Goal: Contribute content: Add original content to the website for others to see

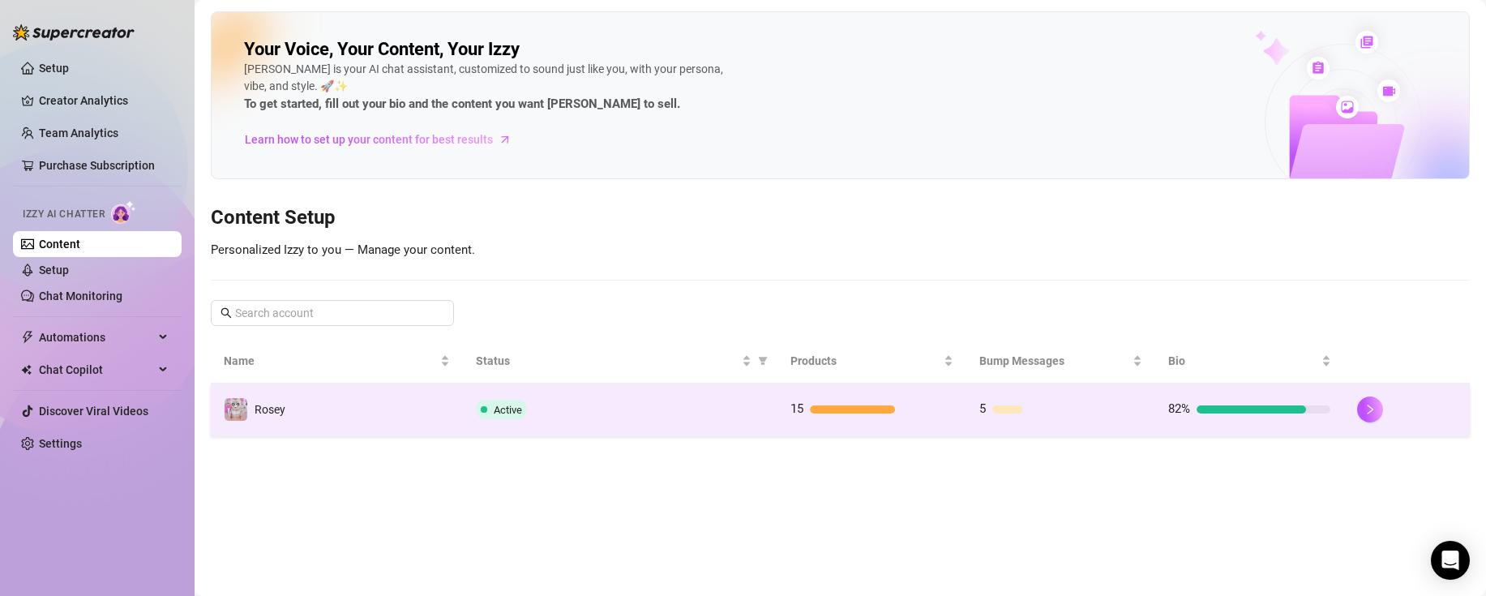
click at [646, 411] on div "Active" at bounding box center [620, 409] width 289 height 19
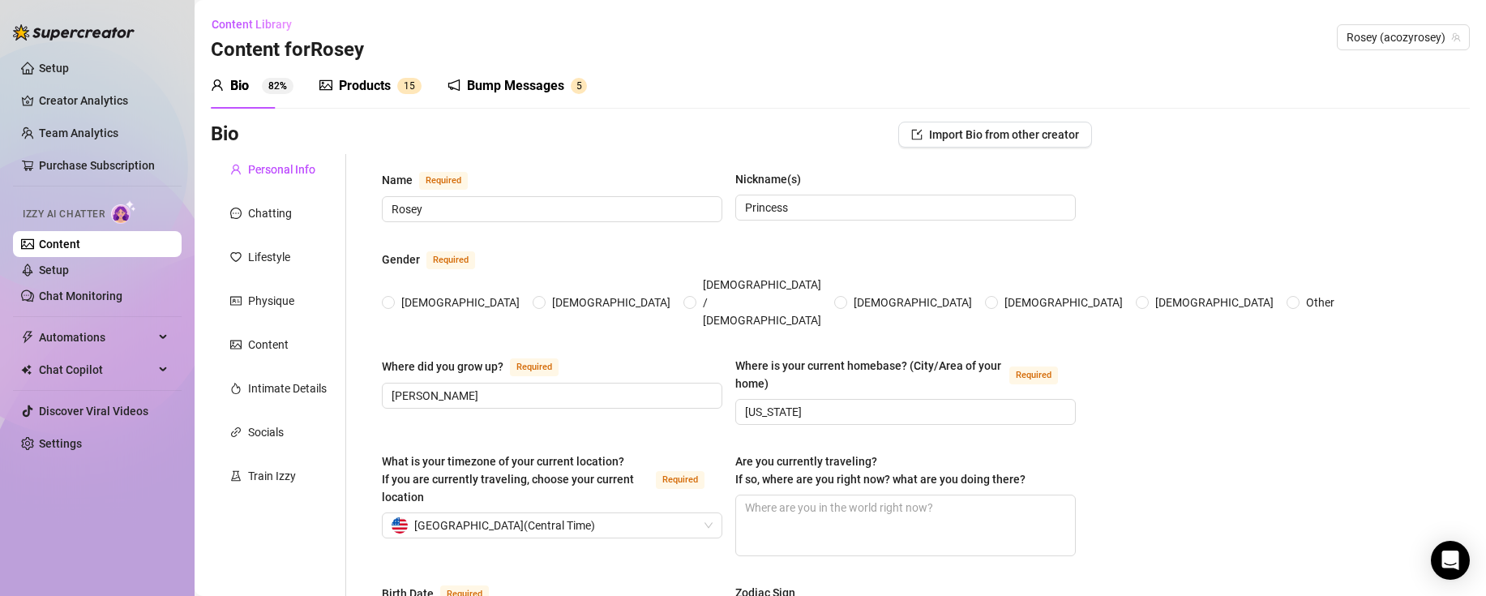
radio input "true"
type input "[DATE]"
click at [379, 106] on div "Products 1 5" at bounding box center [370, 85] width 102 height 45
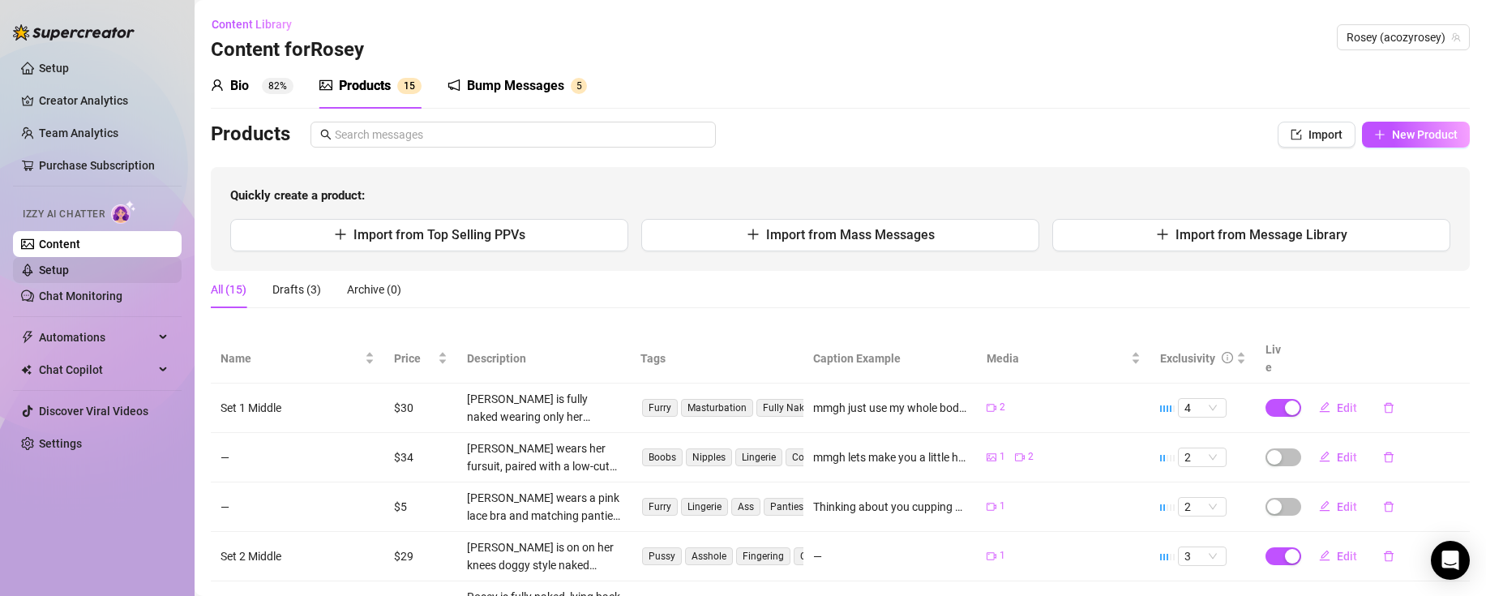
click at [66, 276] on link "Setup" at bounding box center [54, 269] width 30 height 13
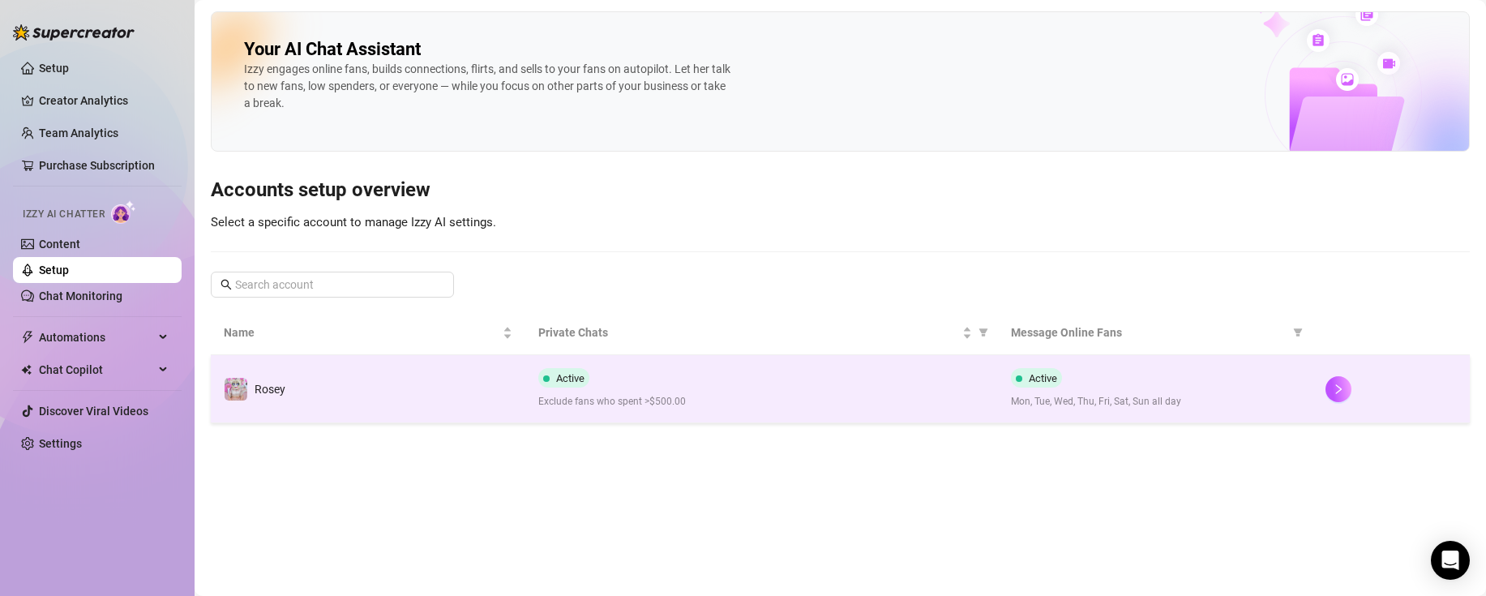
click at [569, 415] on td "Active Exclude fans who spent >$500.00" at bounding box center [761, 389] width 472 height 68
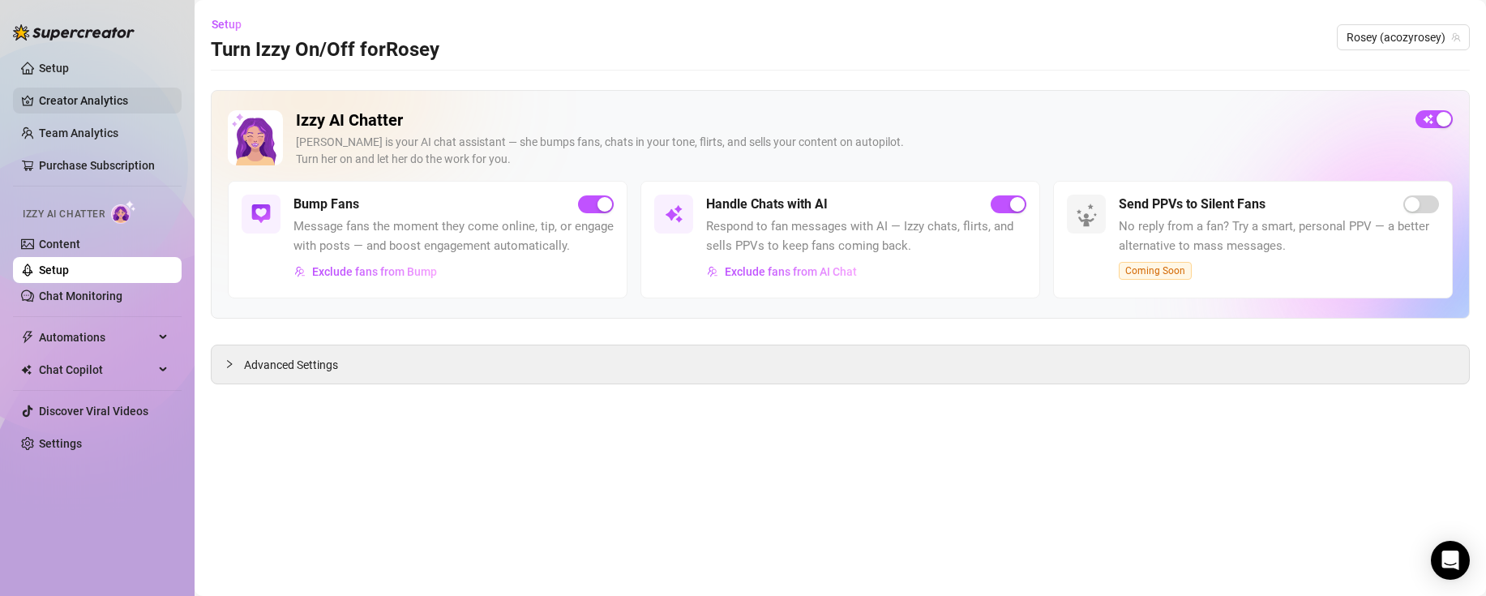
click at [92, 105] on link "Creator Analytics" at bounding box center [104, 101] width 130 height 26
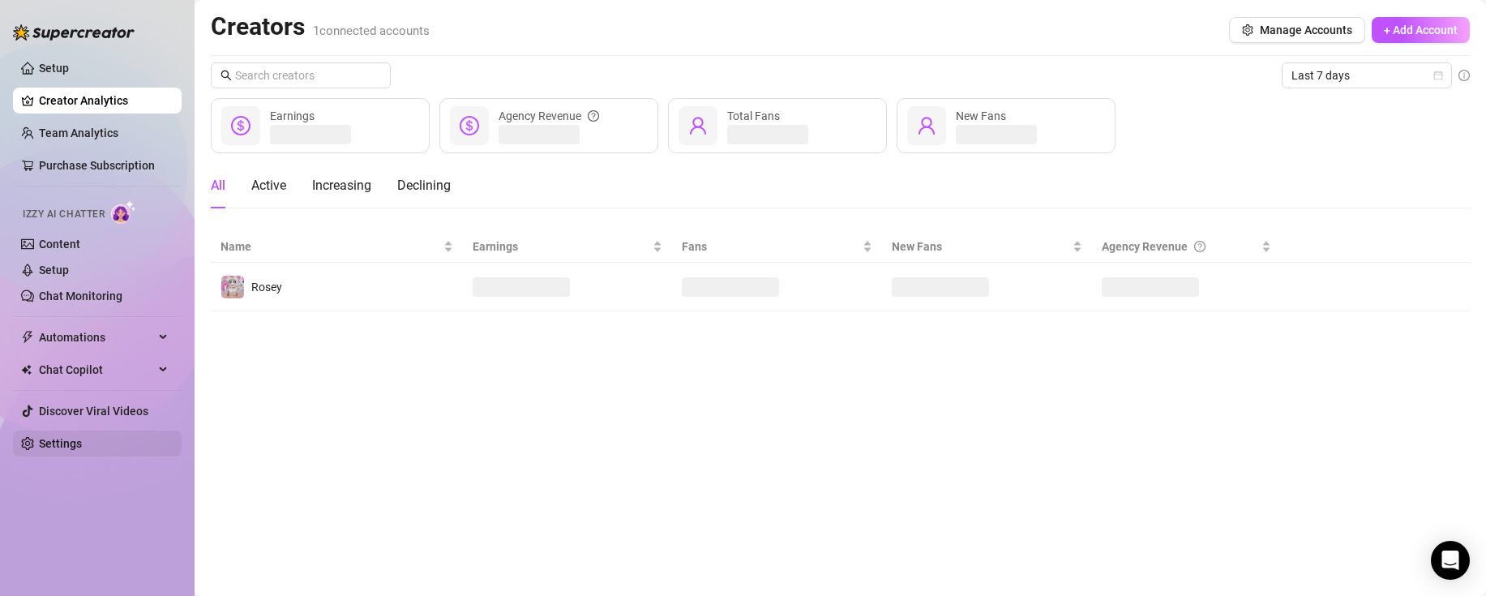
click at [65, 450] on link "Settings" at bounding box center [60, 443] width 43 height 13
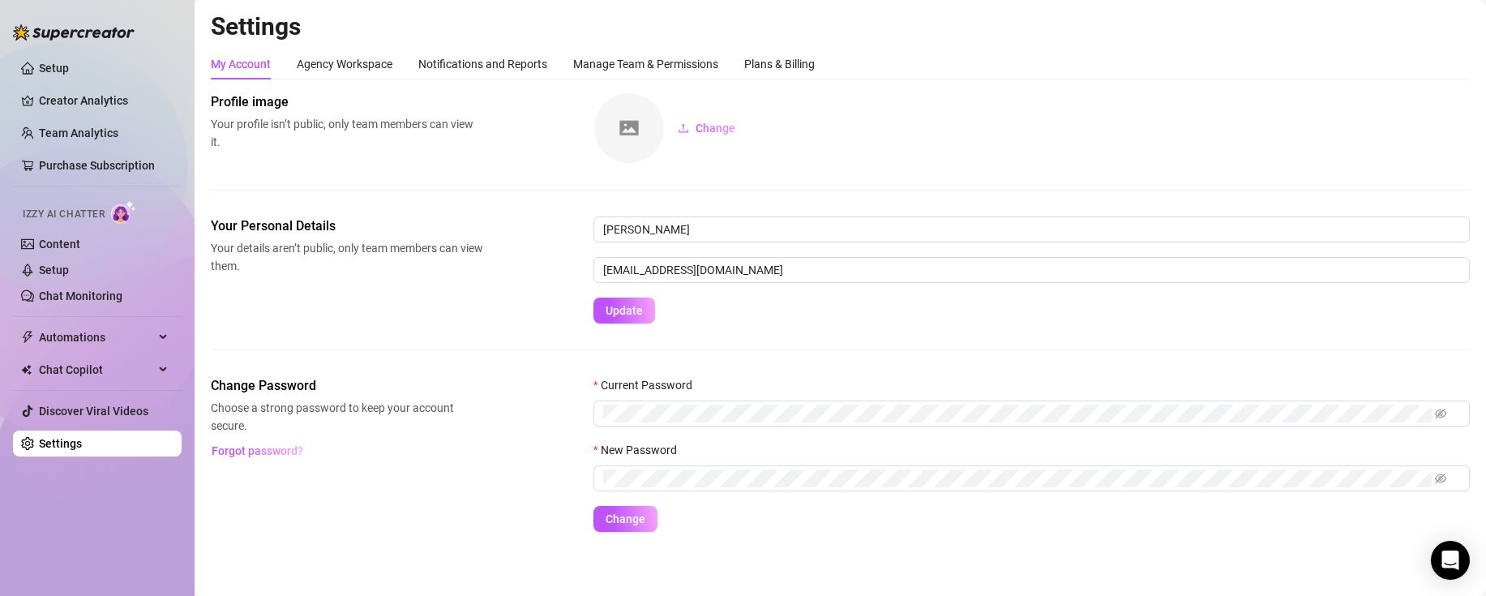
click at [296, 59] on div "My Account Agency Workspace Notifications and Reports Manage Team & Permissions…" at bounding box center [513, 64] width 604 height 31
click at [314, 59] on div "Agency Workspace" at bounding box center [345, 64] width 96 height 18
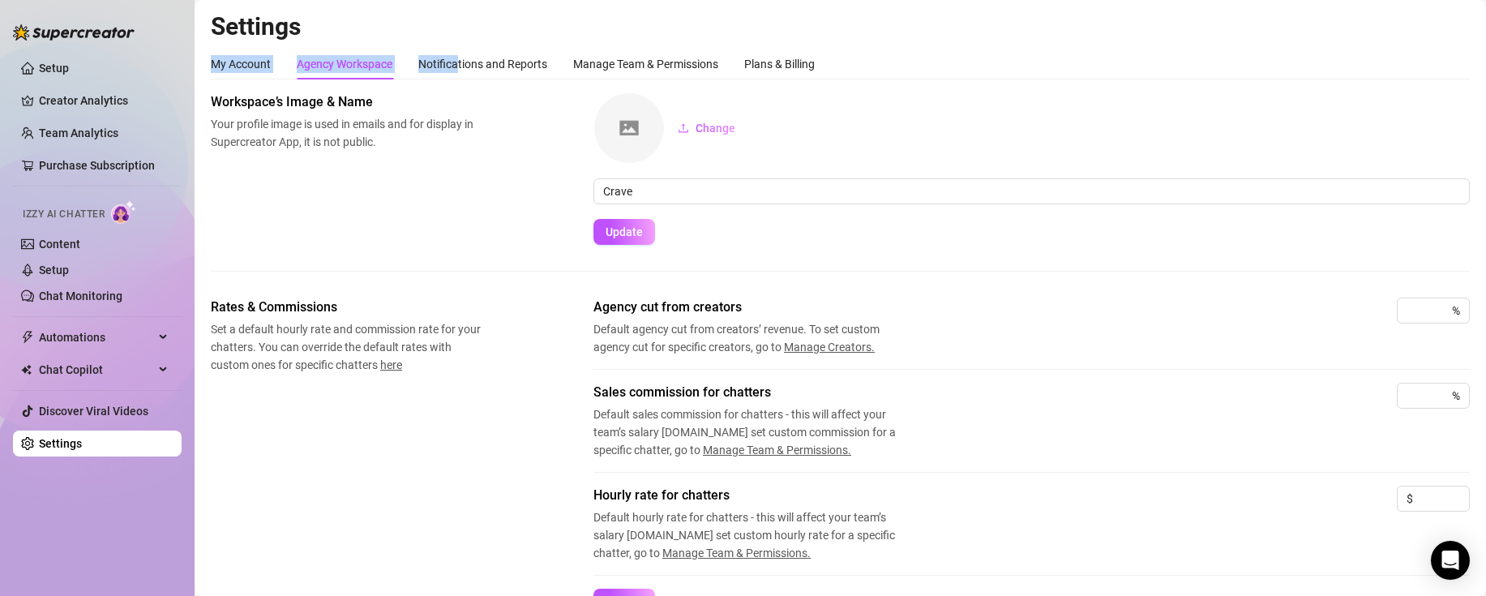
click at [456, 45] on div "Settings My Account Agency Workspace Notifications and Reports Manage Team & Pe…" at bounding box center [840, 564] width 1259 height 1106
click at [486, 58] on div "Notifications and Reports" at bounding box center [482, 64] width 129 height 18
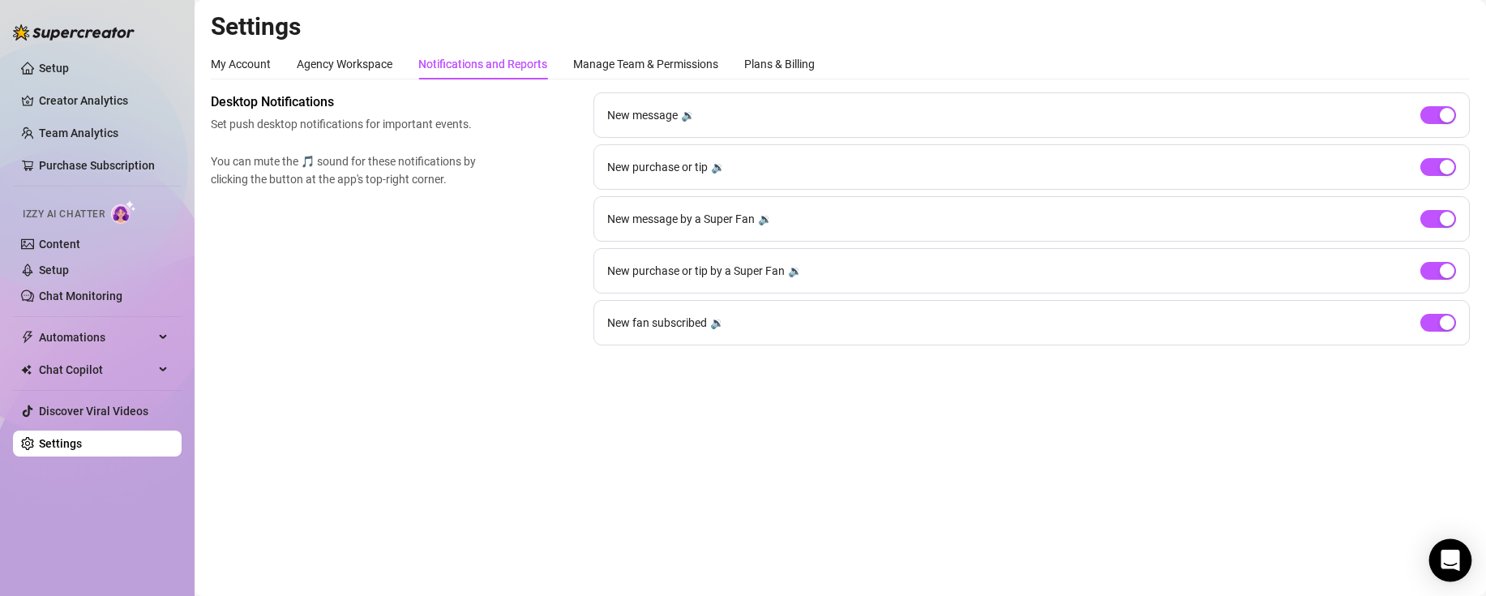
click at [1444, 546] on div "Open Intercom Messenger" at bounding box center [1450, 560] width 43 height 43
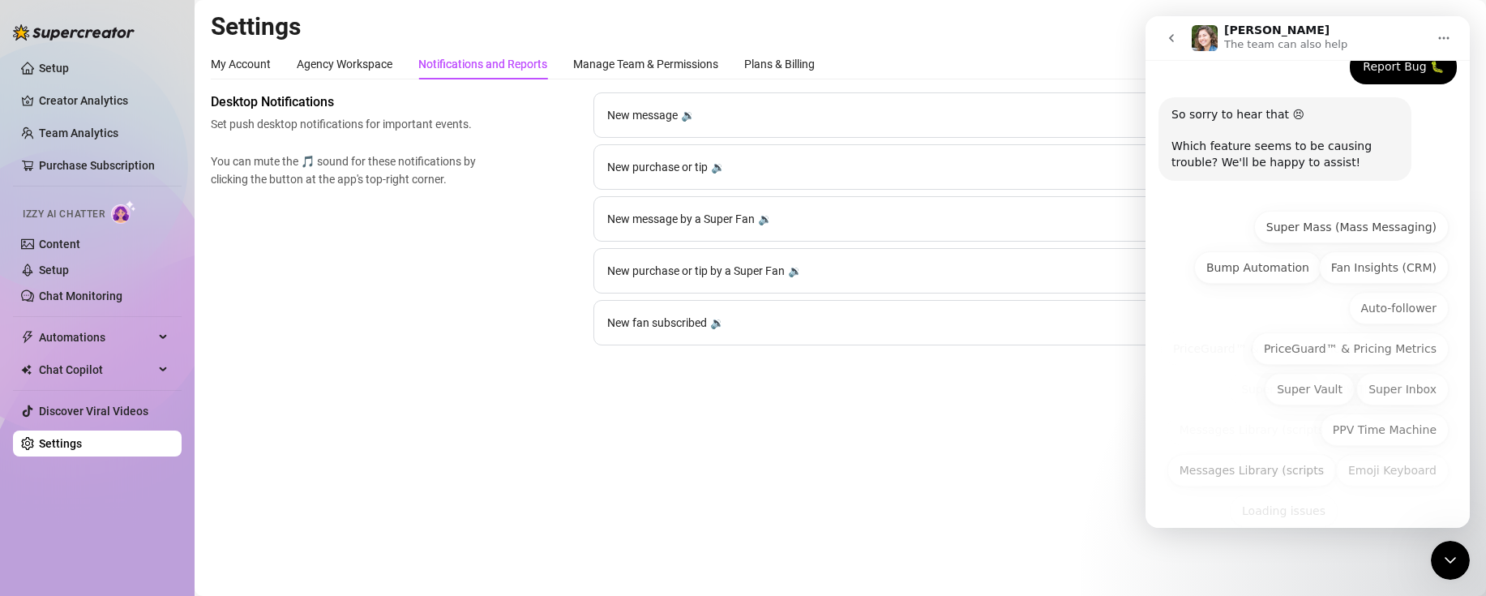
scroll to position [135, 0]
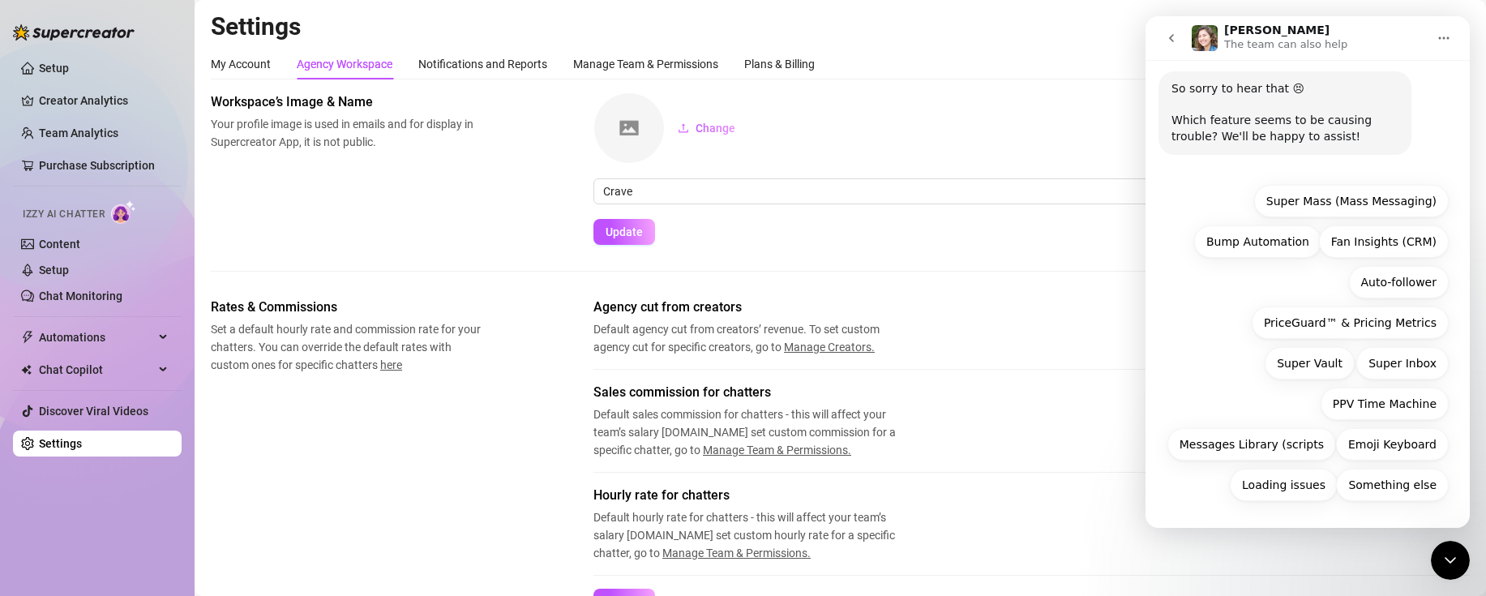
click at [1168, 38] on icon "go back" at bounding box center [1171, 38] width 13 height 13
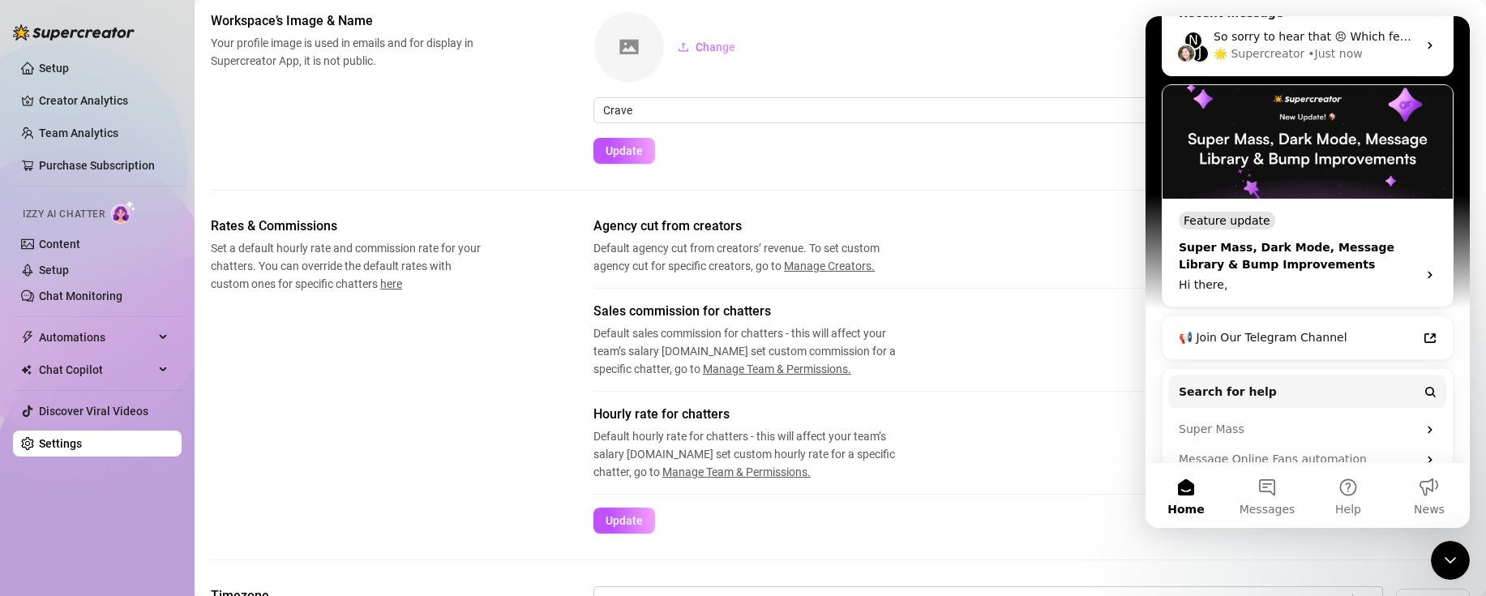
scroll to position [303, 0]
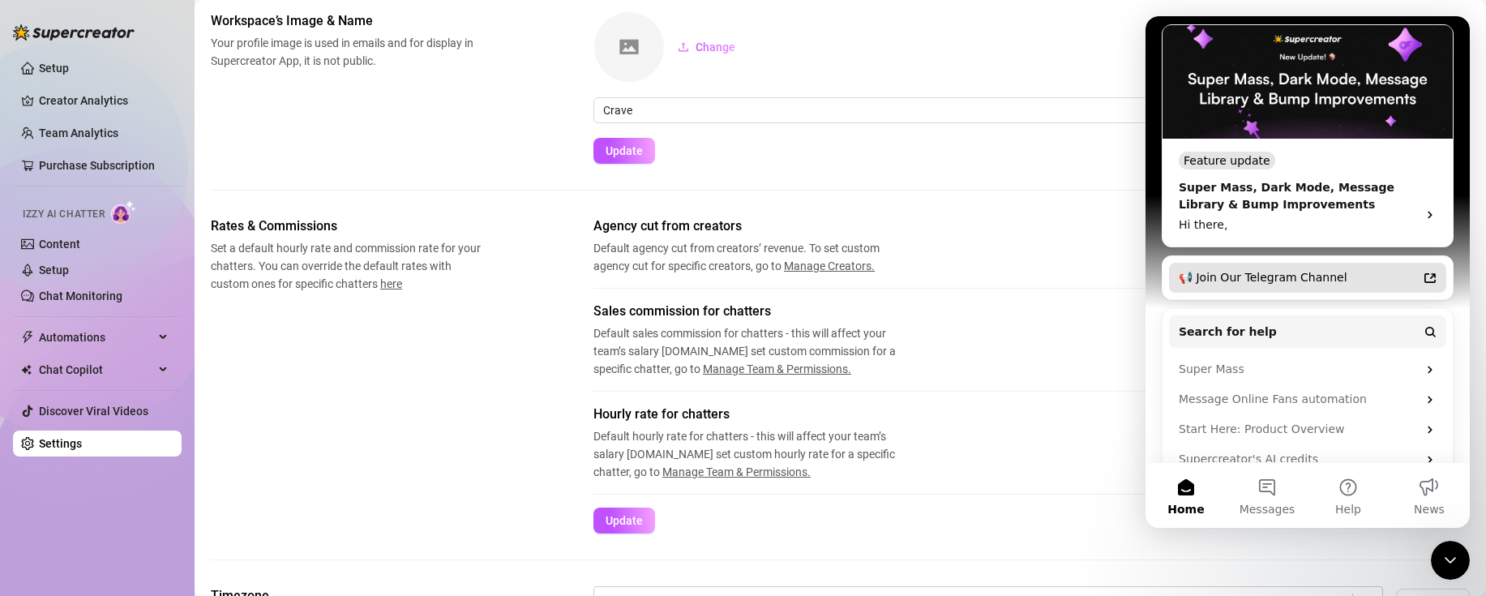
click at [1316, 269] on div "📢 Join Our Telegram Channel" at bounding box center [1298, 277] width 238 height 17
click at [109, 362] on span "Chat Copilot" at bounding box center [96, 370] width 115 height 26
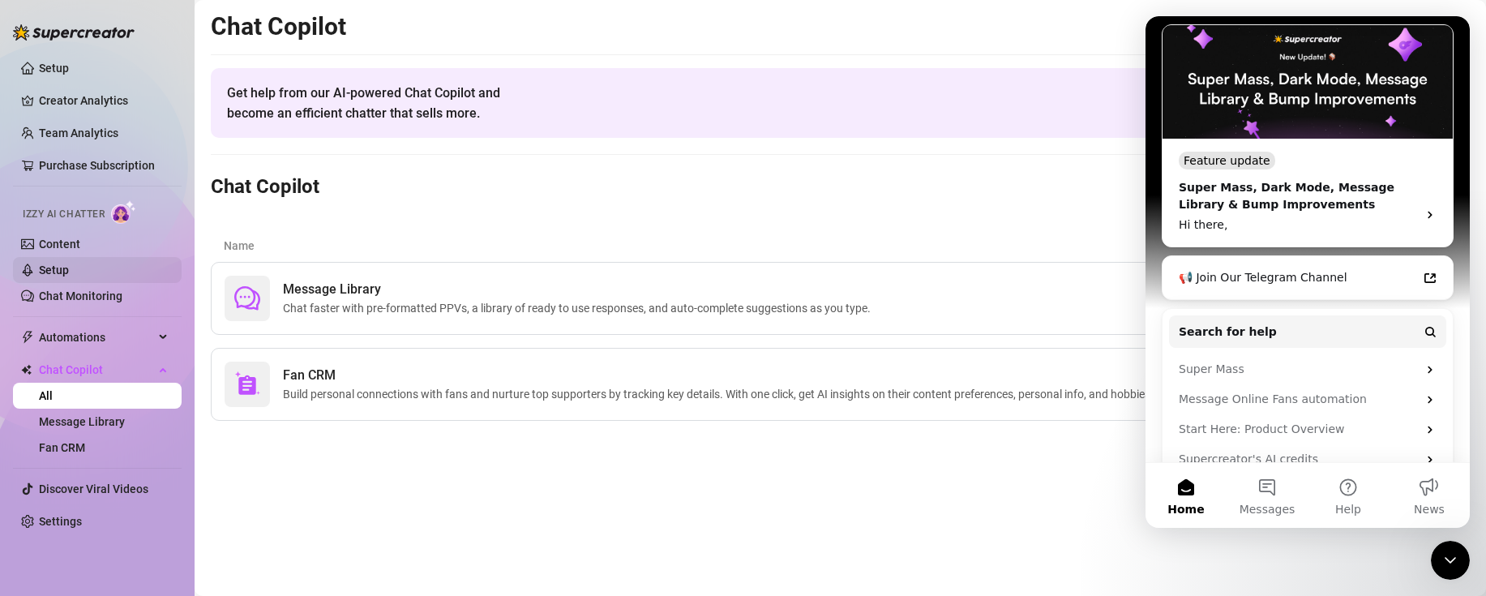
click at [69, 276] on link "Setup" at bounding box center [54, 269] width 30 height 13
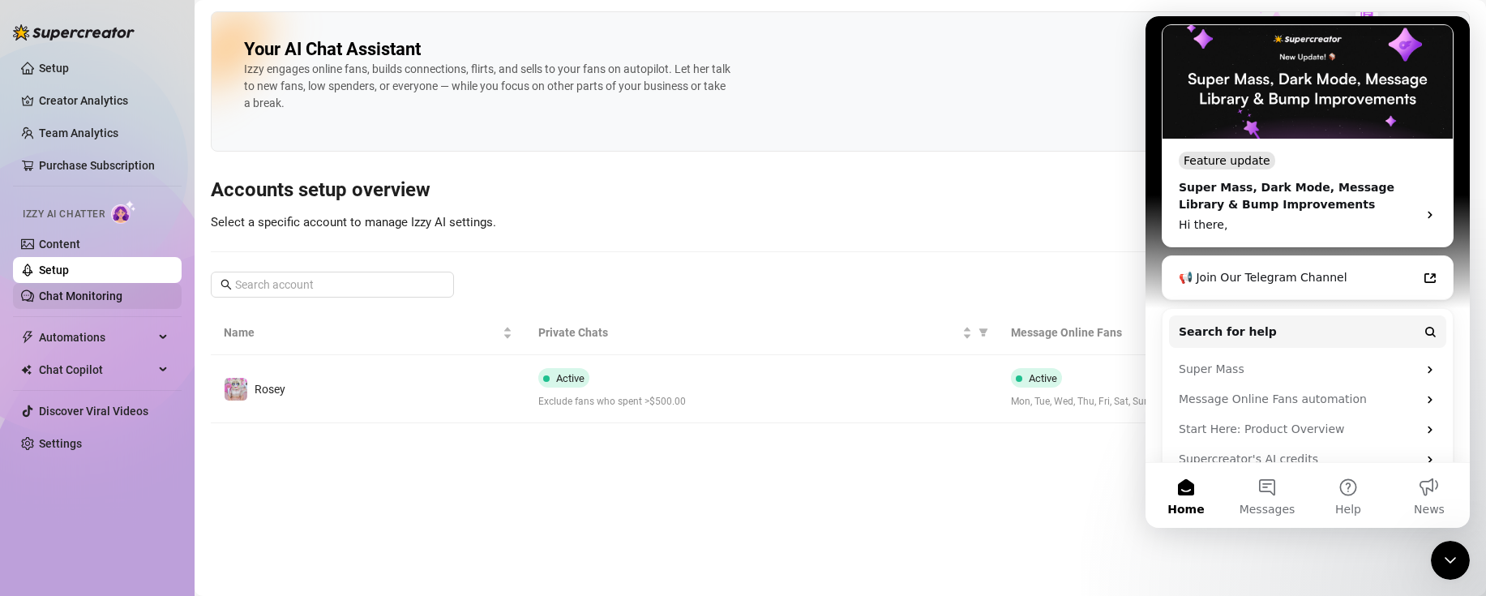
click at [102, 294] on link "Chat Monitoring" at bounding box center [80, 295] width 83 height 13
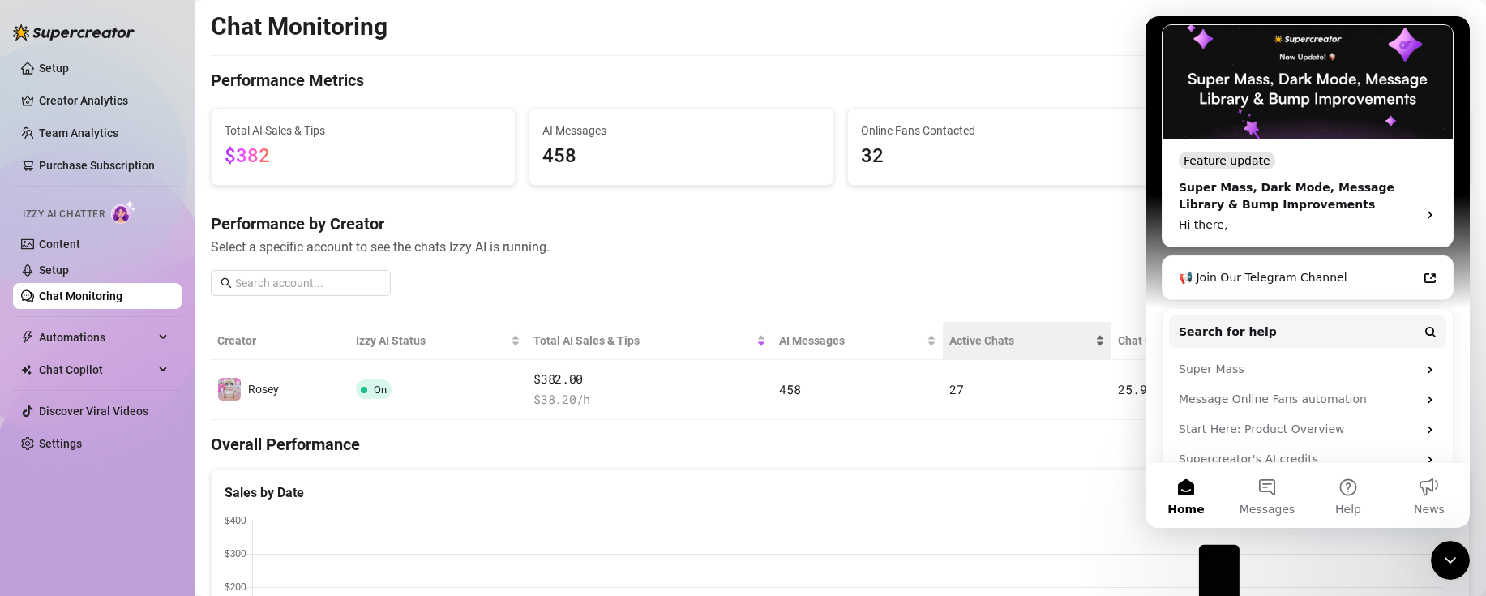
click at [961, 349] on div "Active Chats" at bounding box center [1027, 341] width 156 height 18
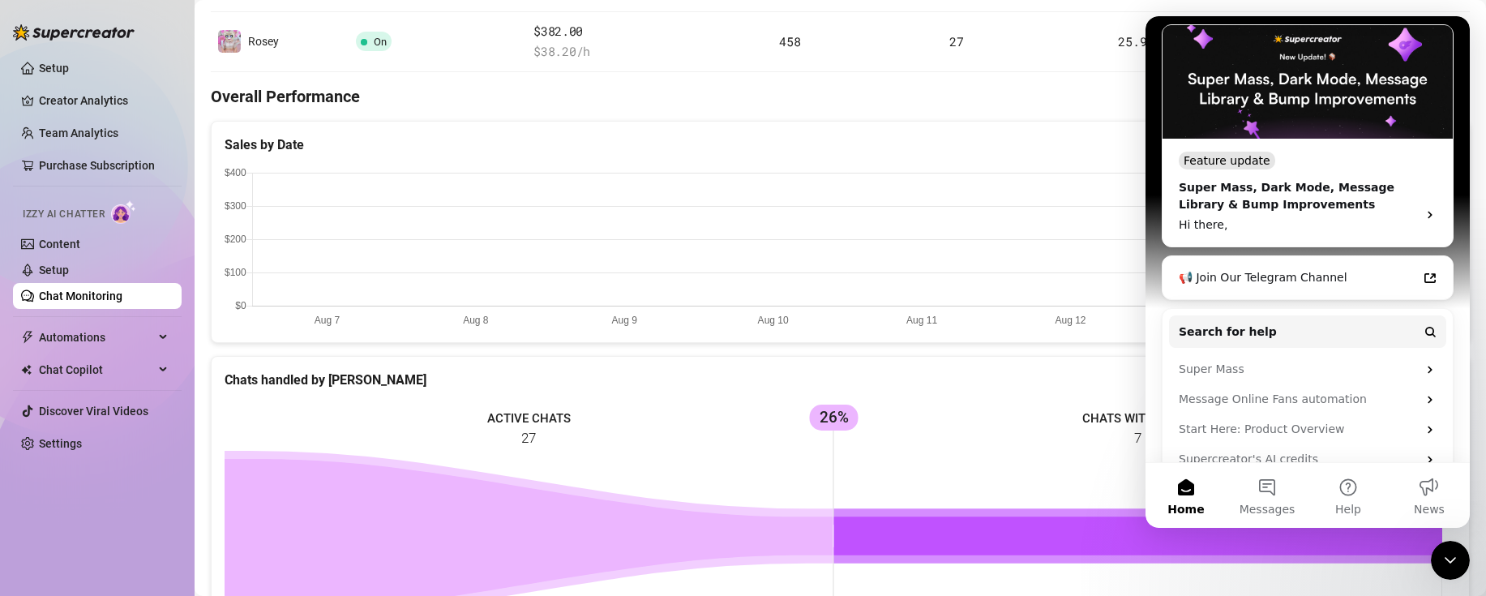
scroll to position [315, 0]
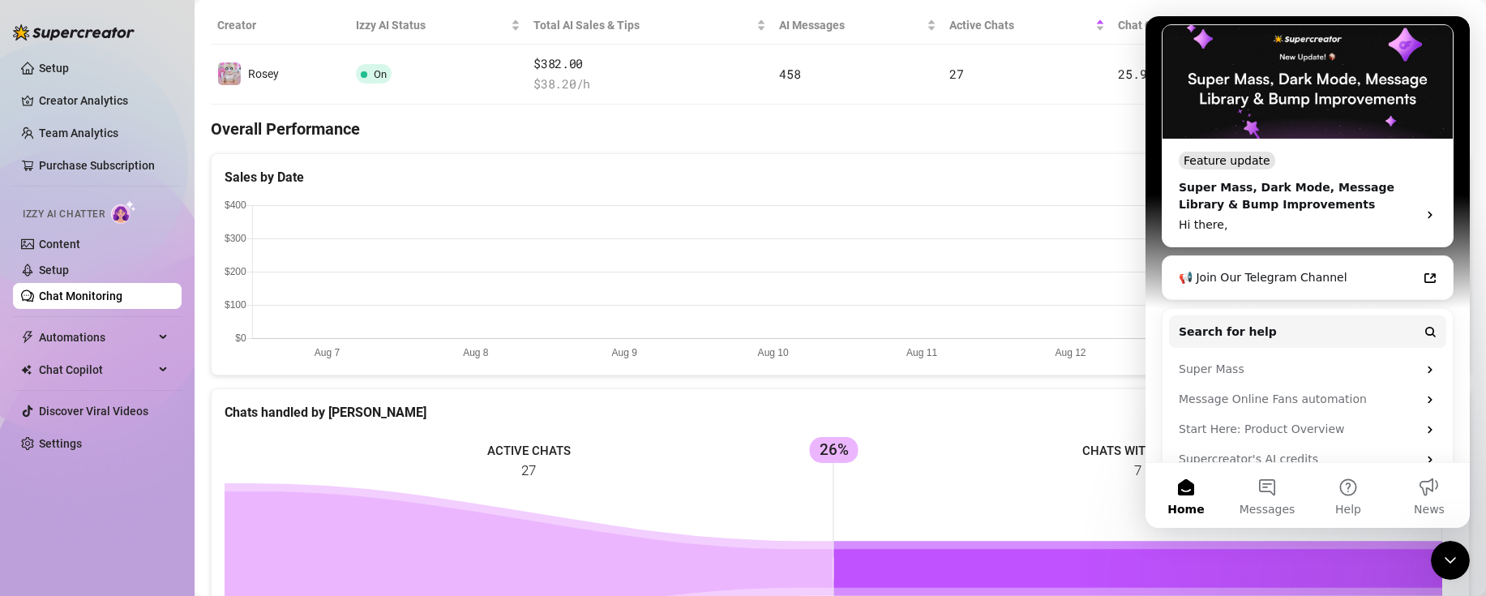
click at [1461, 569] on div "Close Intercom Messenger" at bounding box center [1450, 560] width 39 height 39
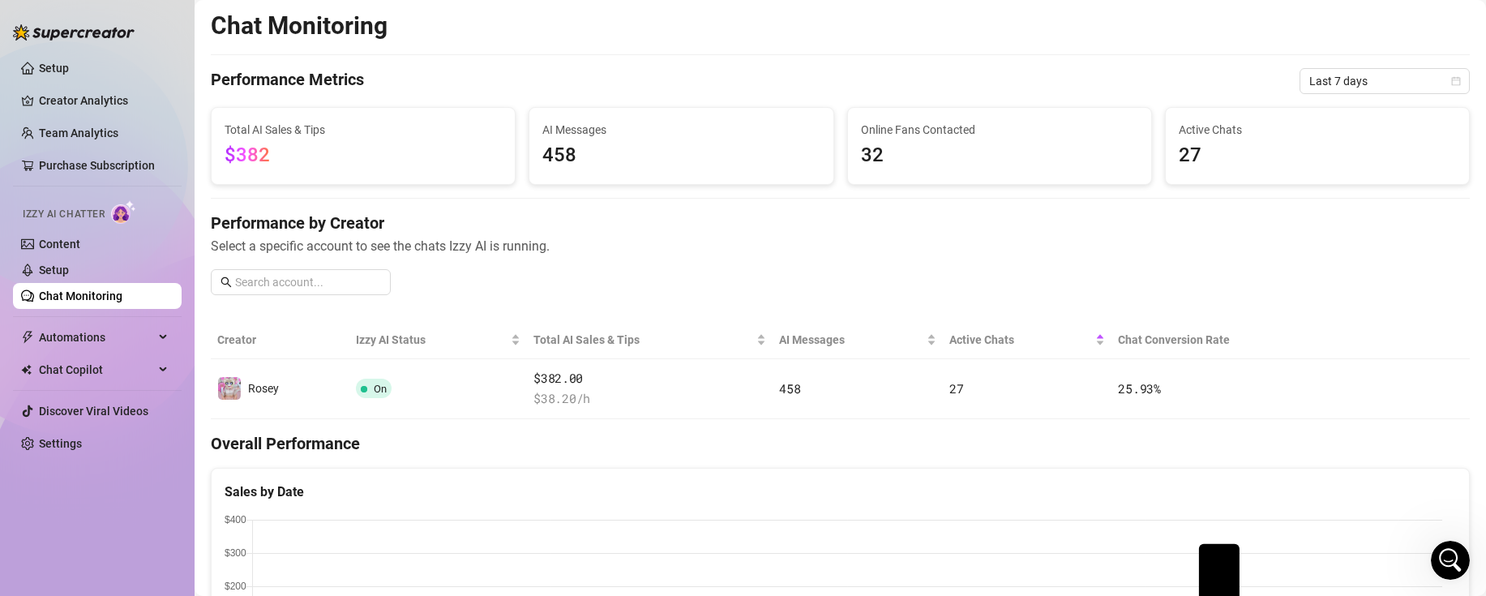
scroll to position [0, 0]
click at [1337, 75] on span "Last 7 days" at bounding box center [1384, 82] width 151 height 24
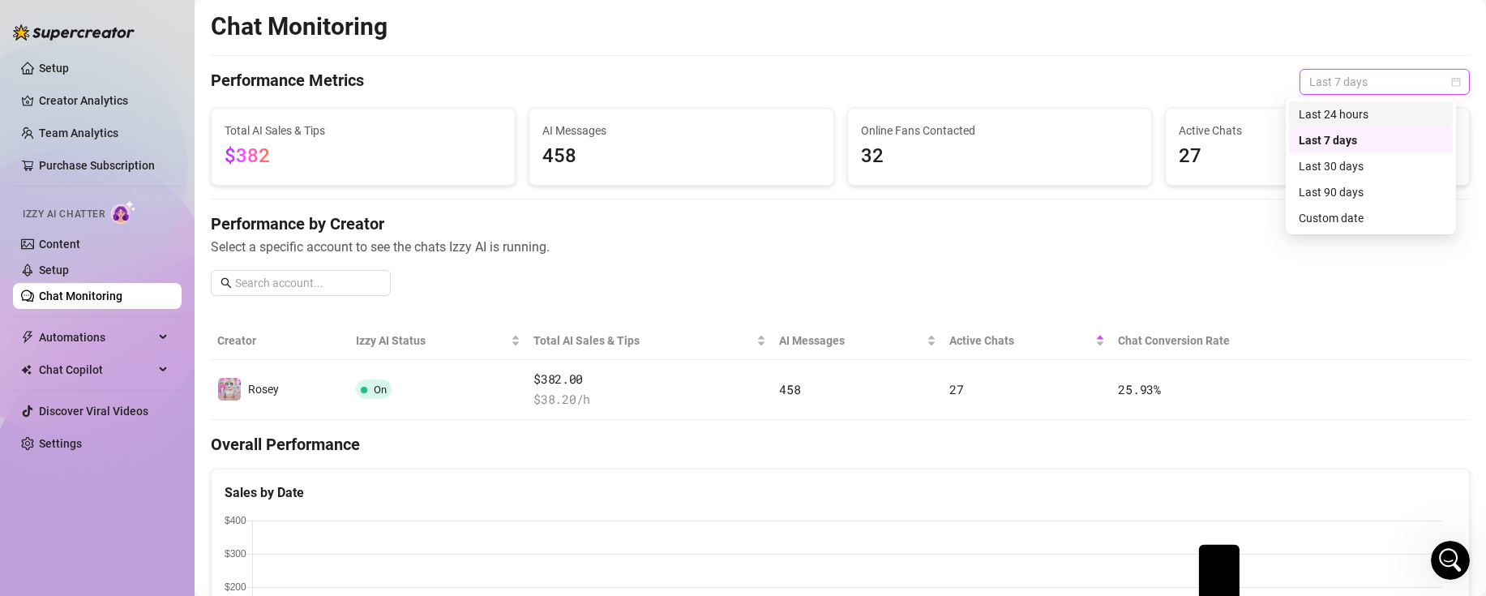
click at [1334, 115] on div "Last 24 hours" at bounding box center [1370, 114] width 144 height 18
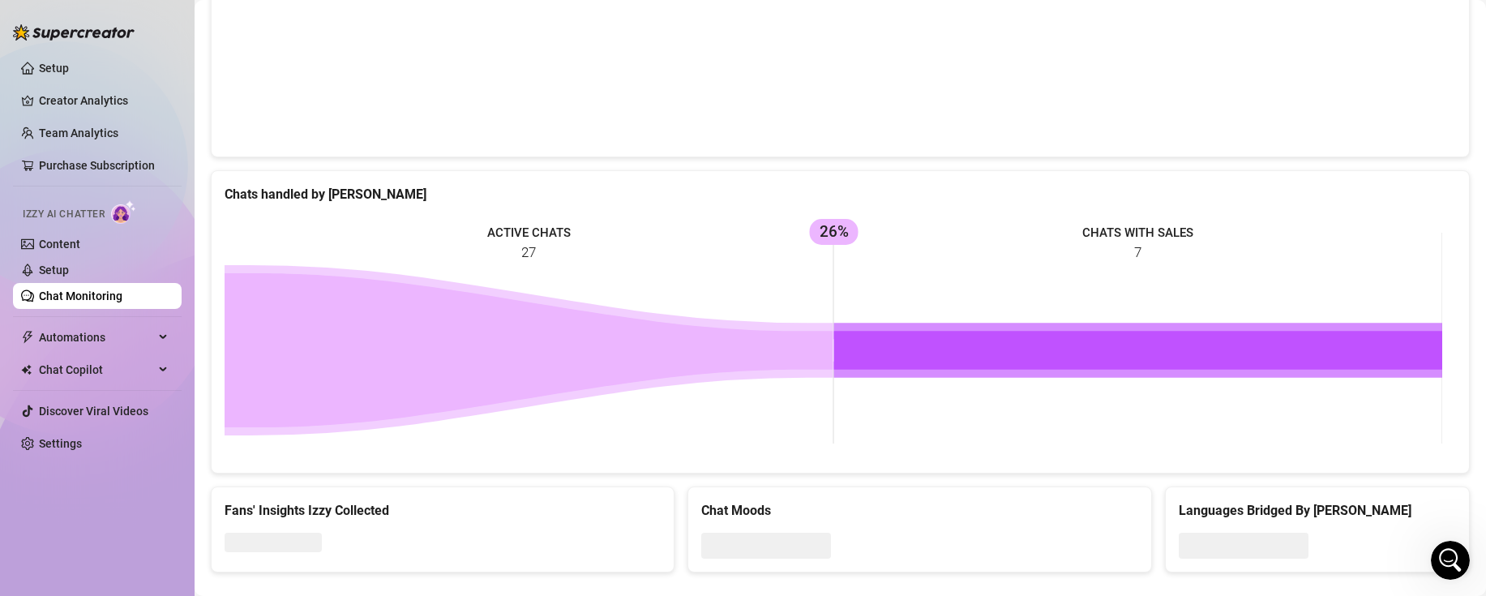
scroll to position [558, 0]
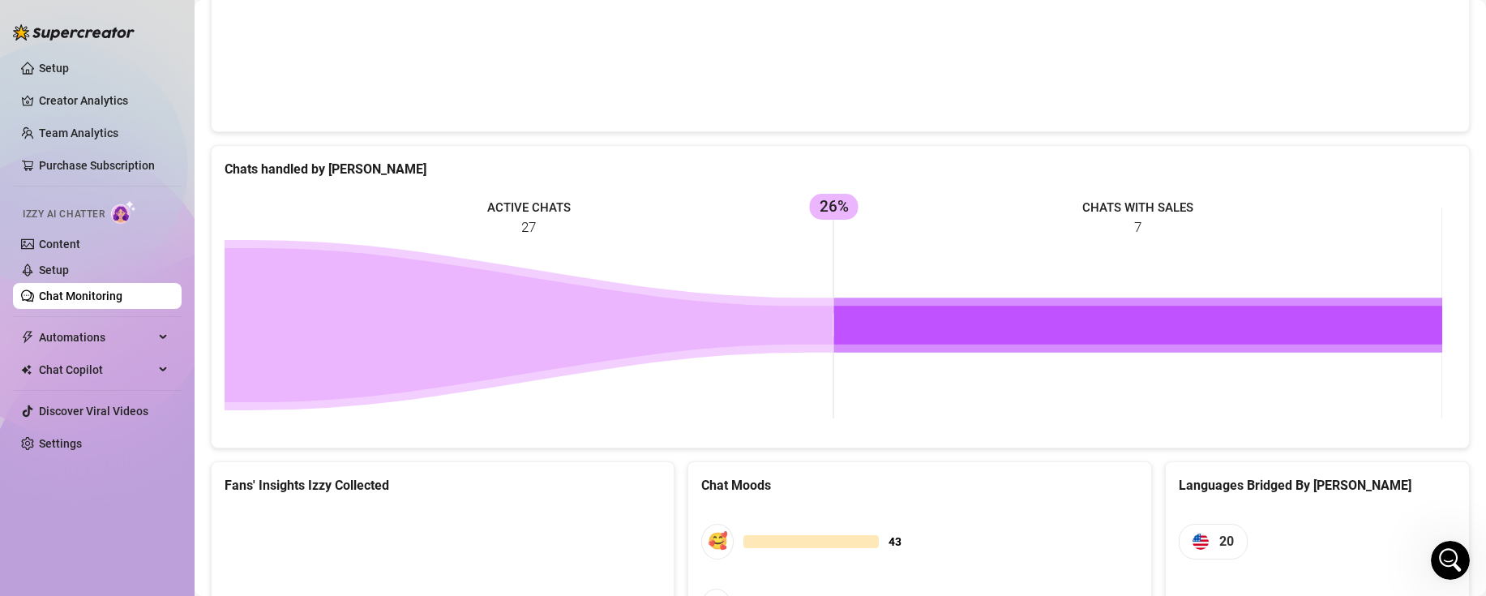
drag, startPoint x: 840, startPoint y: 327, endPoint x: 810, endPoint y: 340, distance: 32.7
click at [810, 340] on g "ACTIVE CHATS 27 CHATS WITH SALES 7 26%" at bounding box center [834, 306] width 1218 height 225
click at [831, 342] on icon at bounding box center [529, 325] width 609 height 154
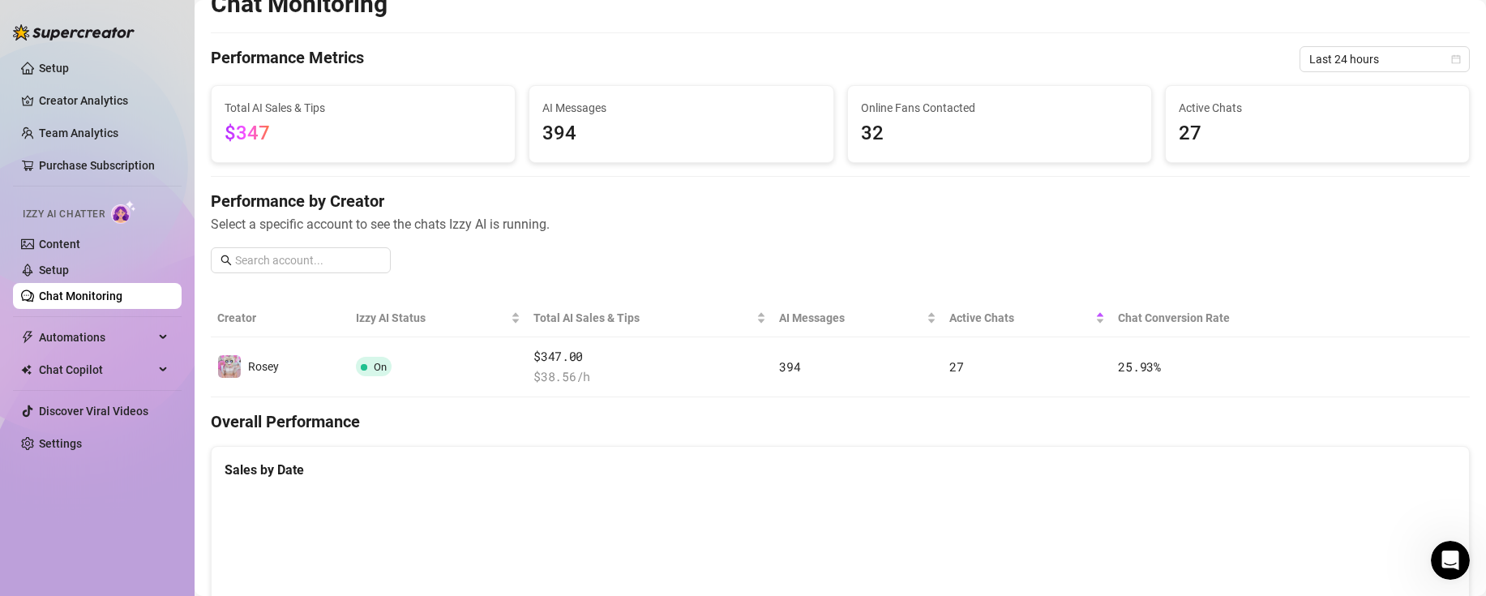
scroll to position [0, 0]
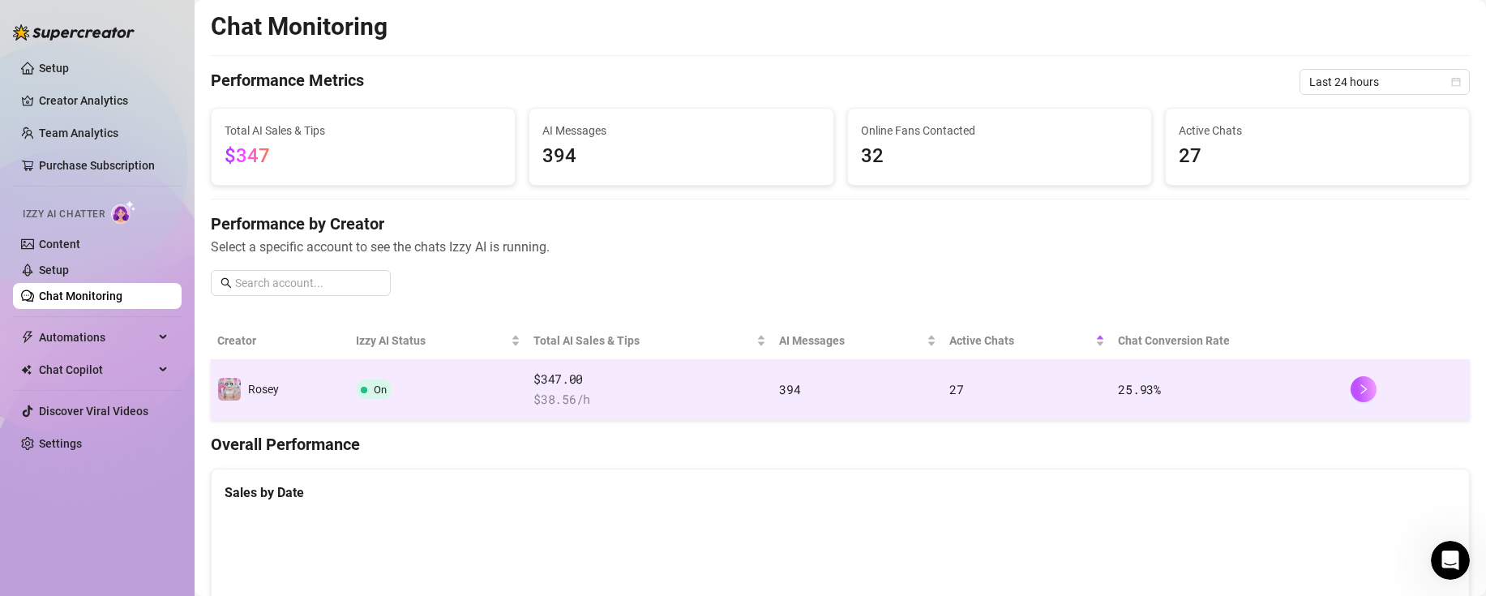
click at [1002, 385] on td "27" at bounding box center [1027, 390] width 169 height 60
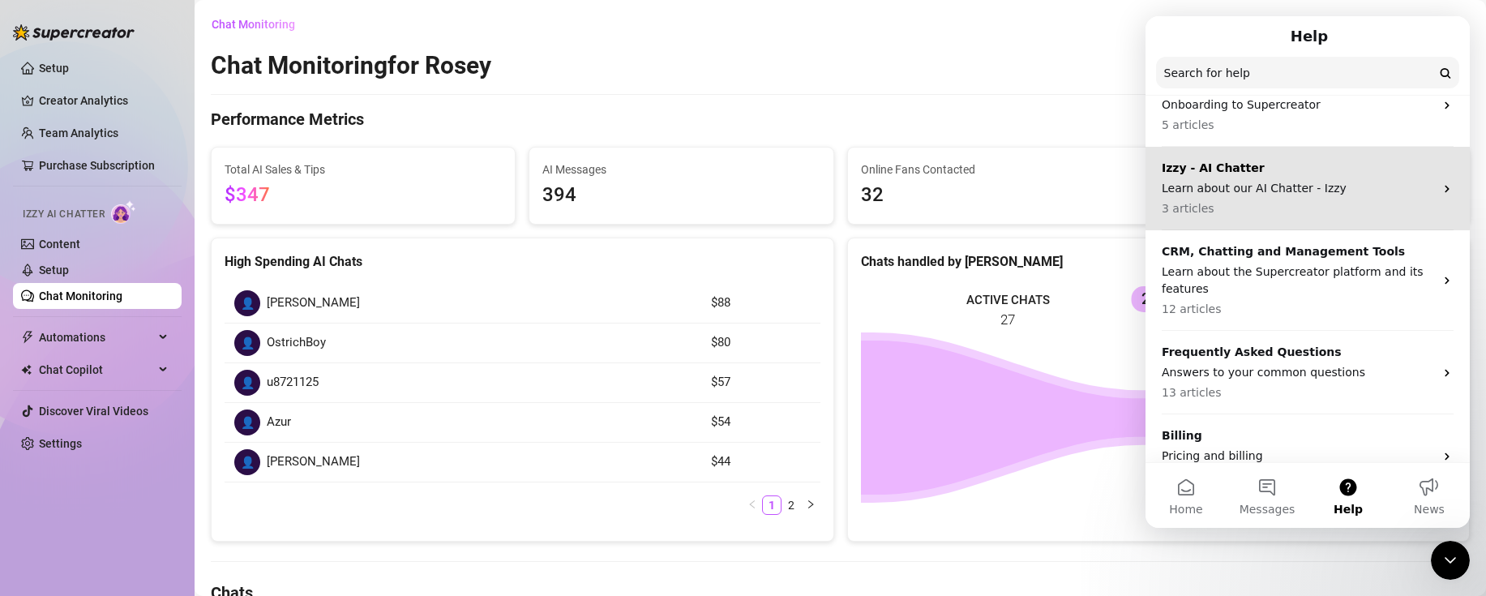
scroll to position [117, 0]
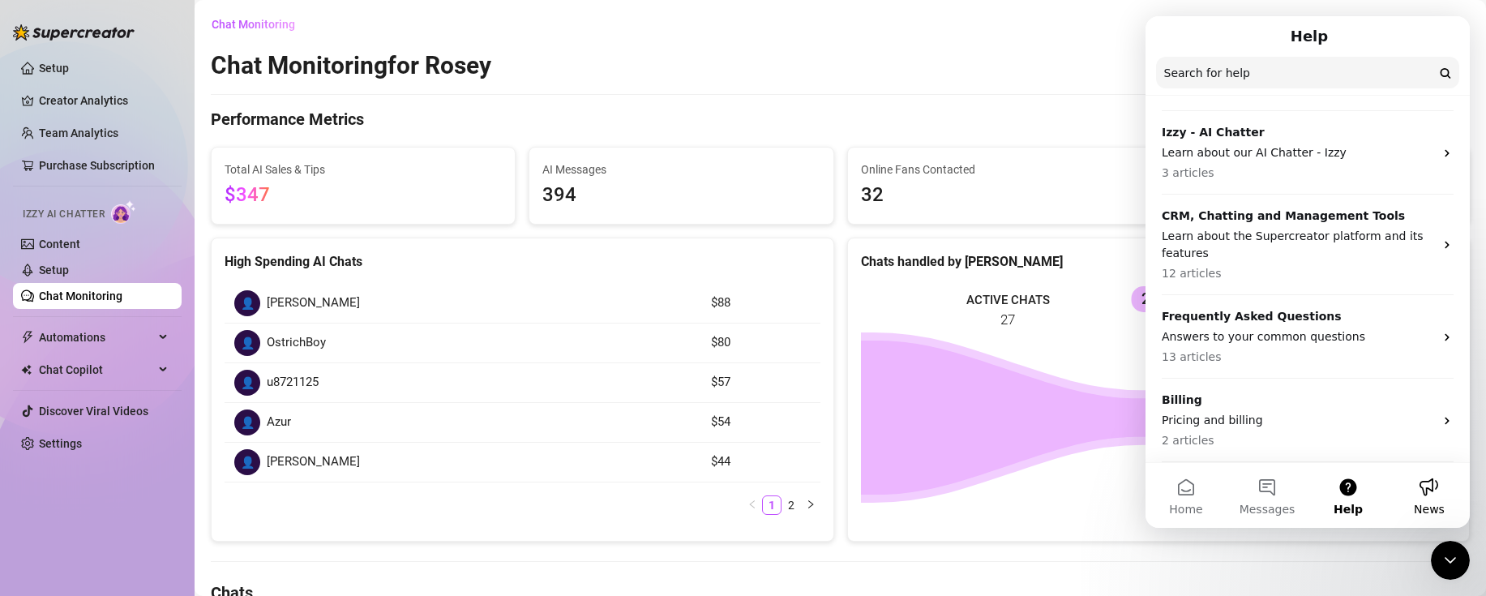
drag, startPoint x: 1419, startPoint y: 480, endPoint x: 1416, endPoint y: 468, distance: 12.6
click at [1419, 473] on button "News" at bounding box center [1428, 495] width 81 height 65
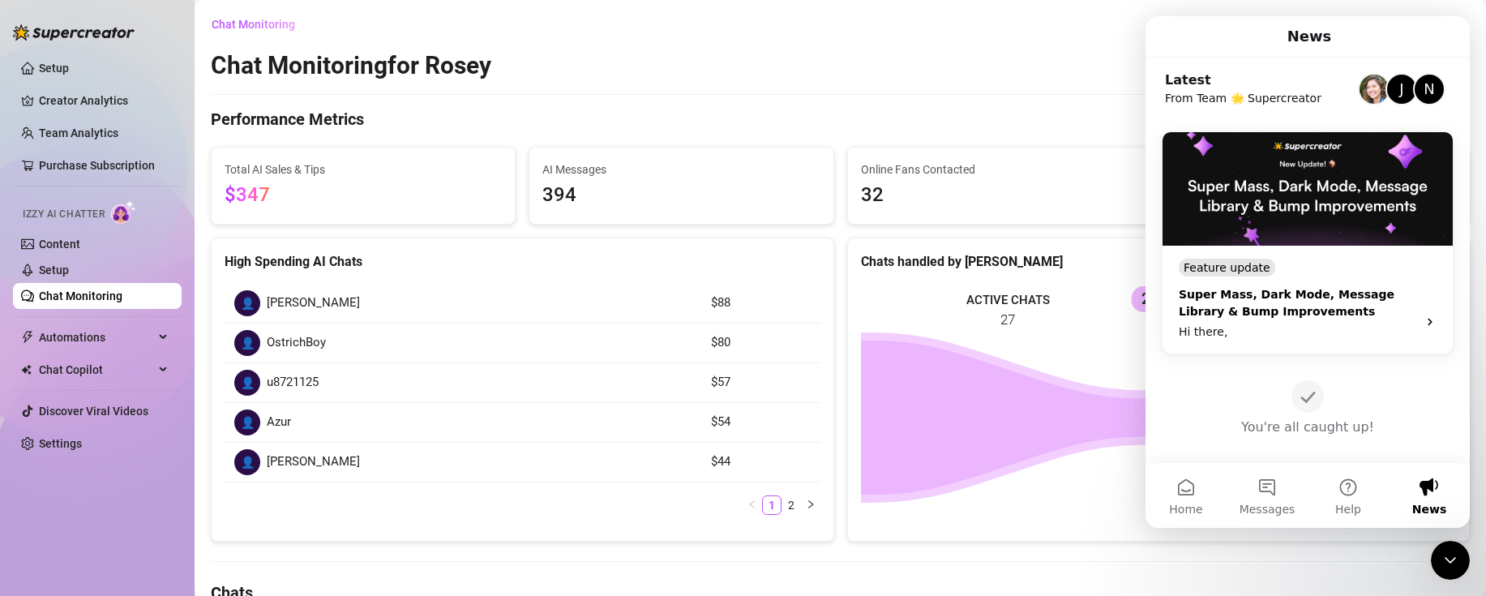
click at [1339, 293] on div "Super Mass, Dark Mode, Message Library & Bump Improvements" at bounding box center [1293, 303] width 229 height 34
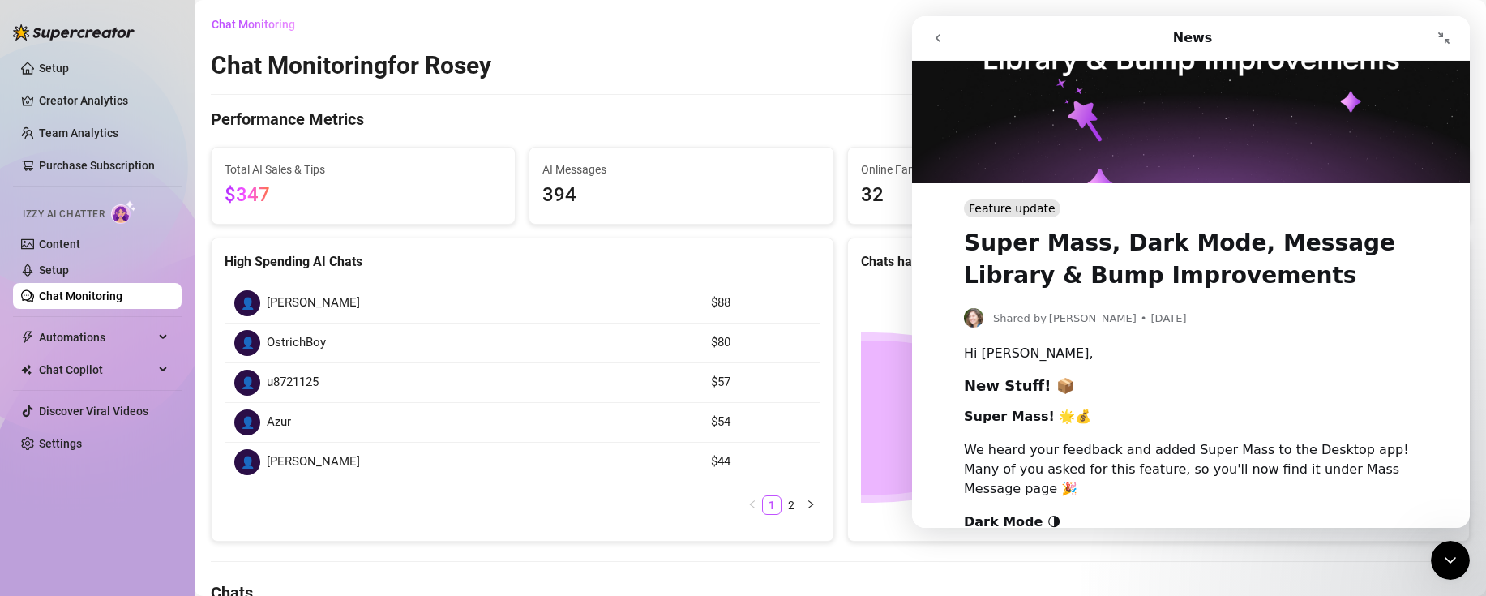
scroll to position [243, 0]
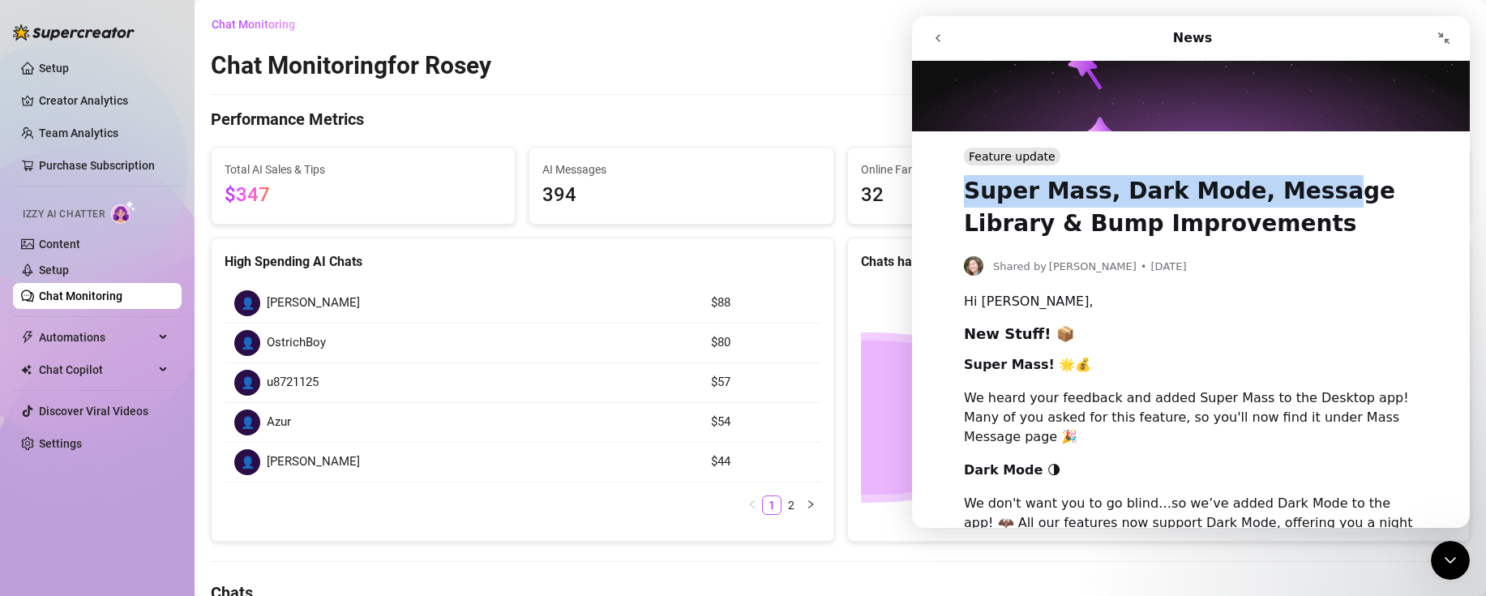
drag, startPoint x: 949, startPoint y: 176, endPoint x: 1292, endPoint y: 182, distance: 342.9
click at [1292, 182] on div "Feature update Super Mass, Dark Mode, Message Library & Bump Improvements Share…" at bounding box center [1191, 547] width 558 height 833
click at [1291, 185] on h1 "Super Mass, Dark Mode, Message Library & Bump Improvements" at bounding box center [1191, 202] width 454 height 75
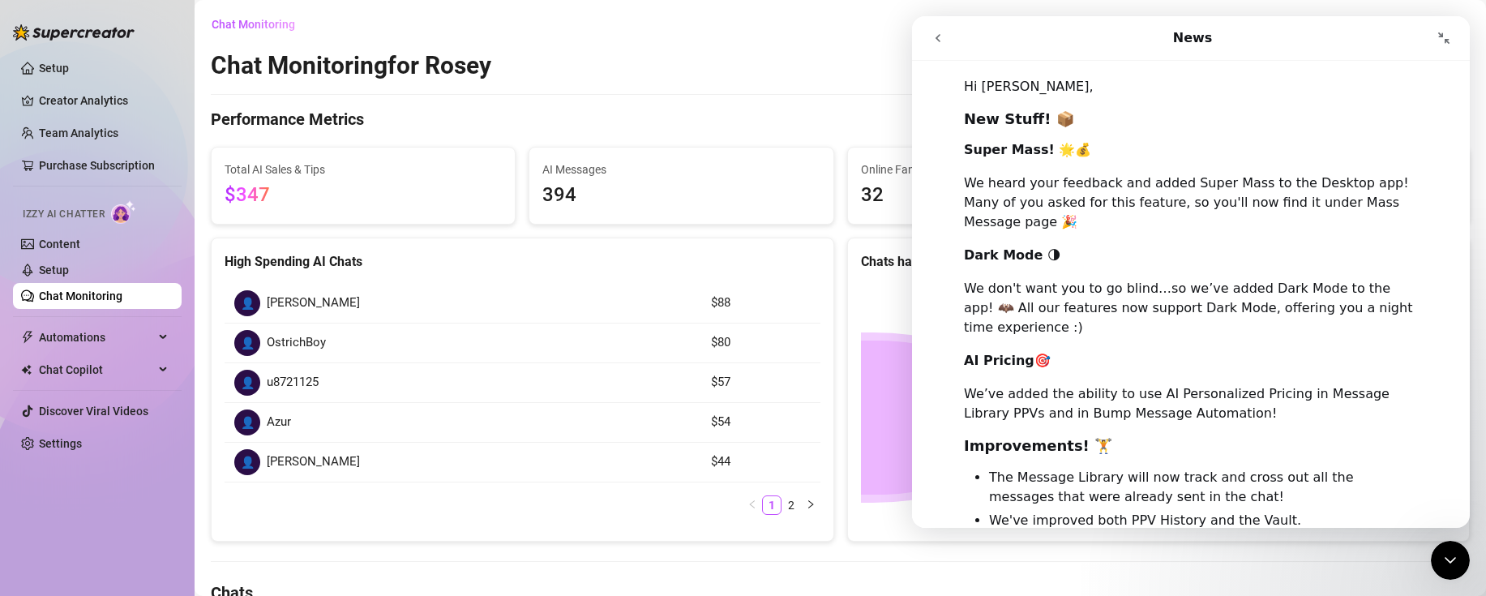
scroll to position [486, 0]
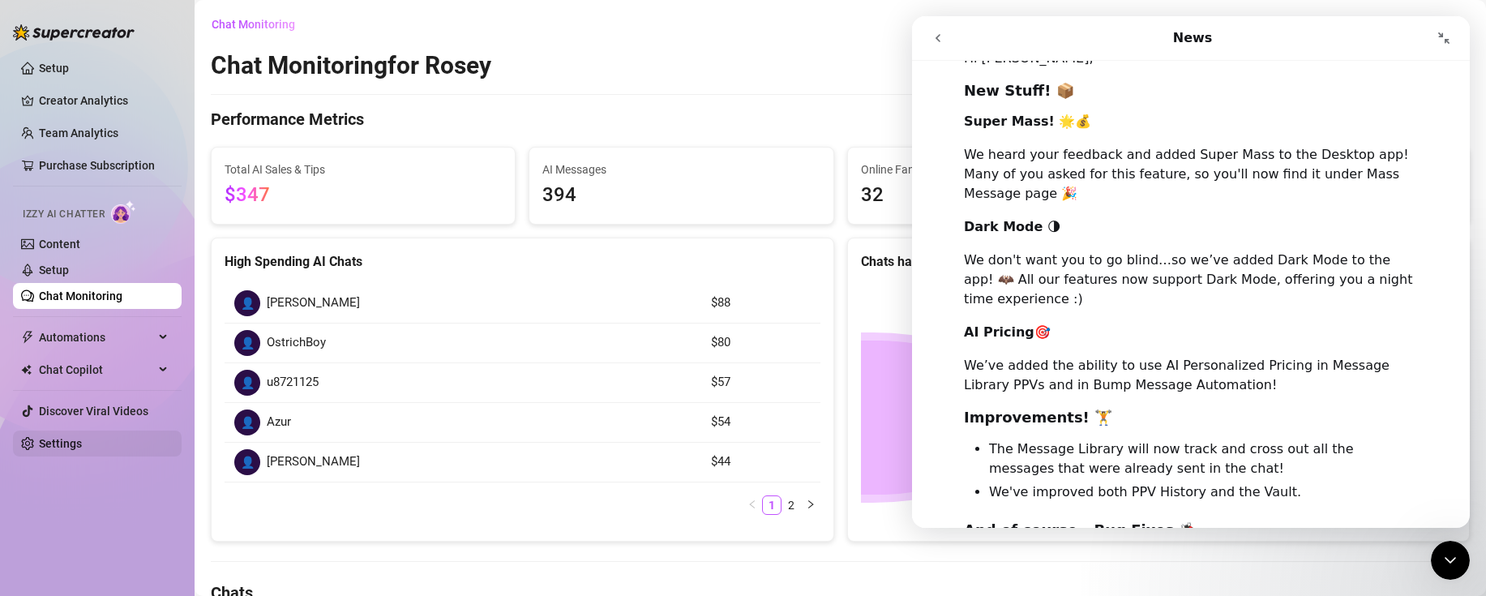
click at [53, 437] on link "Settings" at bounding box center [60, 443] width 43 height 13
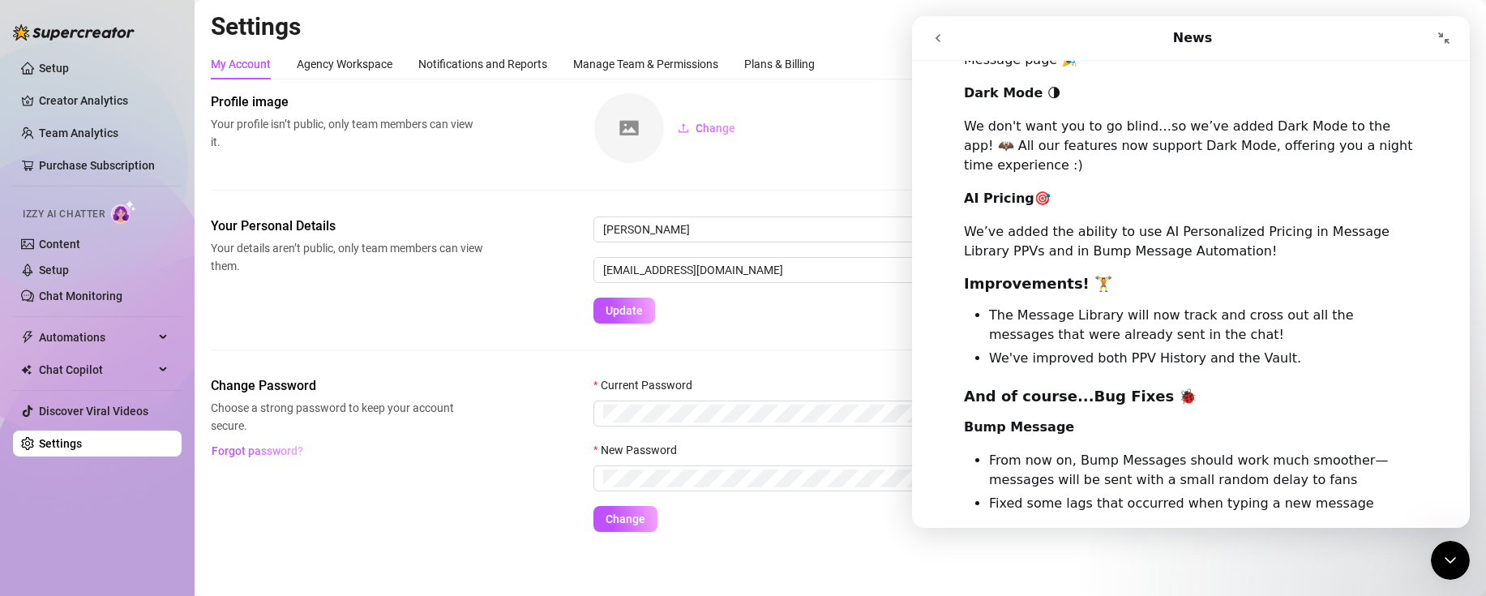
scroll to position [648, 0]
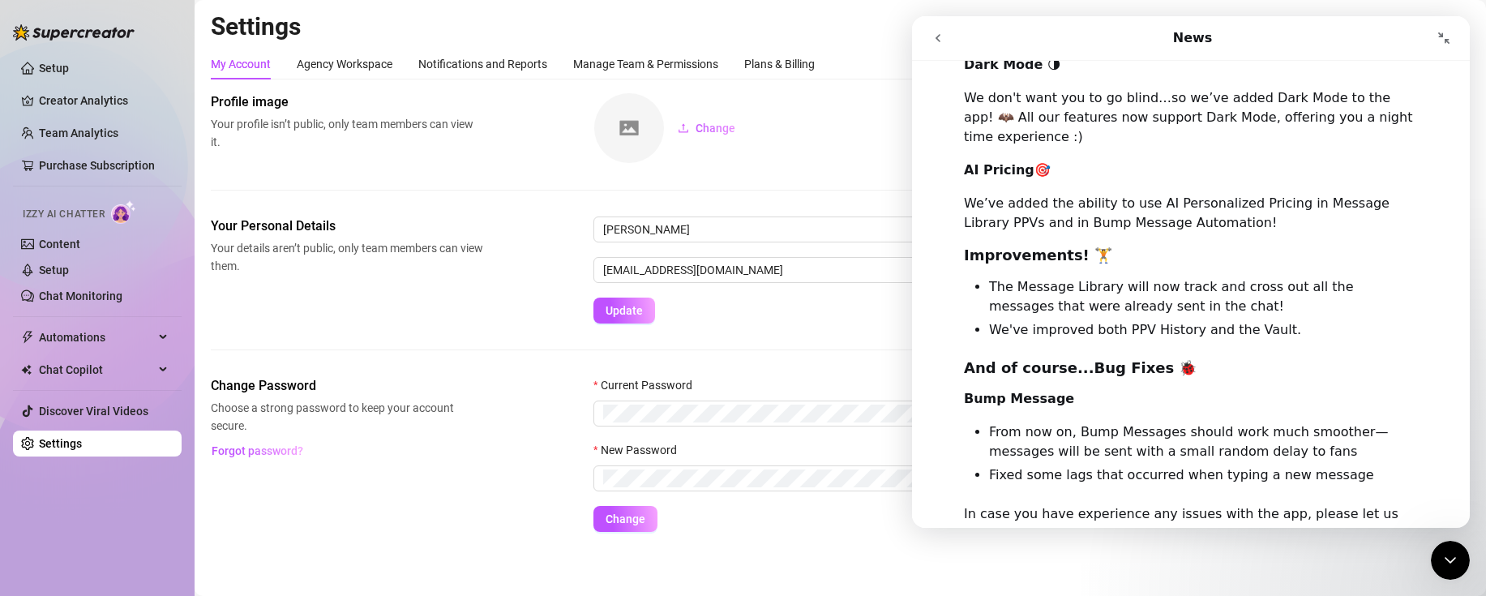
click at [725, 152] on div "Change" at bounding box center [1031, 127] width 876 height 71
click at [1440, 45] on button "Collapse window" at bounding box center [1443, 38] width 31 height 31
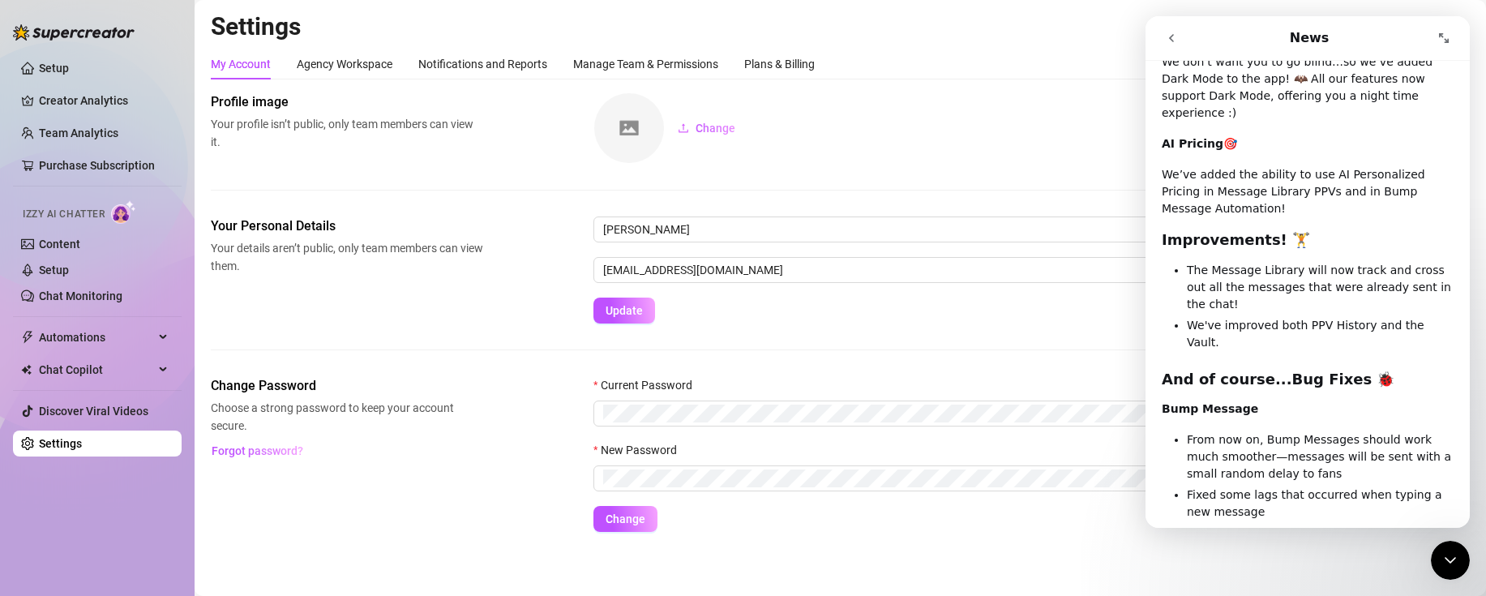
scroll to position [562, 0]
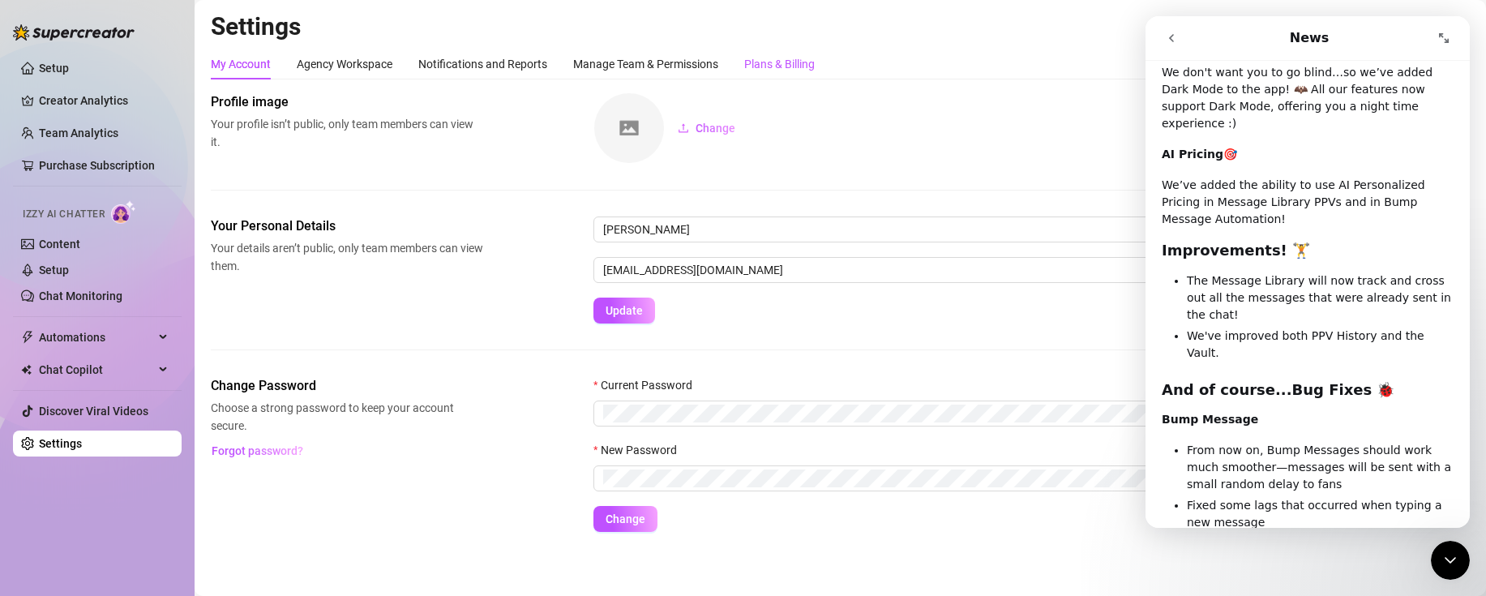
click at [759, 67] on div "Plans & Billing" at bounding box center [779, 64] width 71 height 18
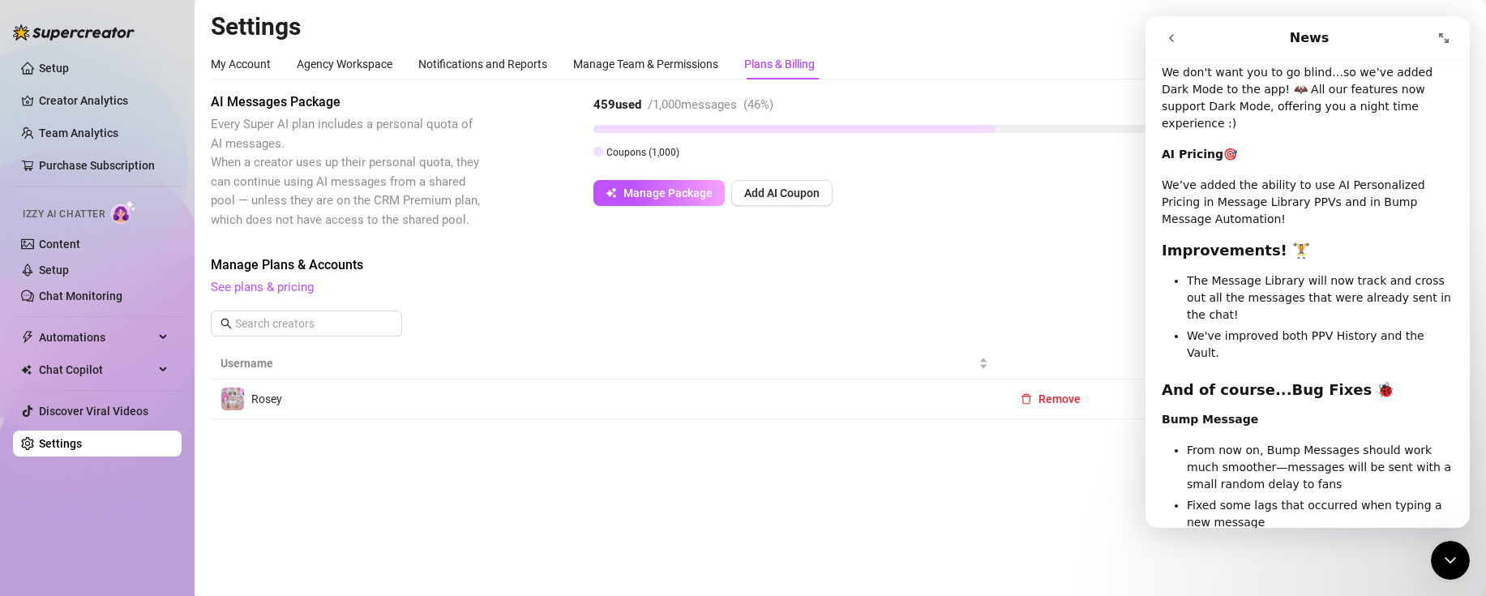
click at [314, 287] on span "See plans & pricing" at bounding box center [731, 287] width 1040 height 19
click at [311, 288] on link "See plans & pricing" at bounding box center [262, 287] width 103 height 15
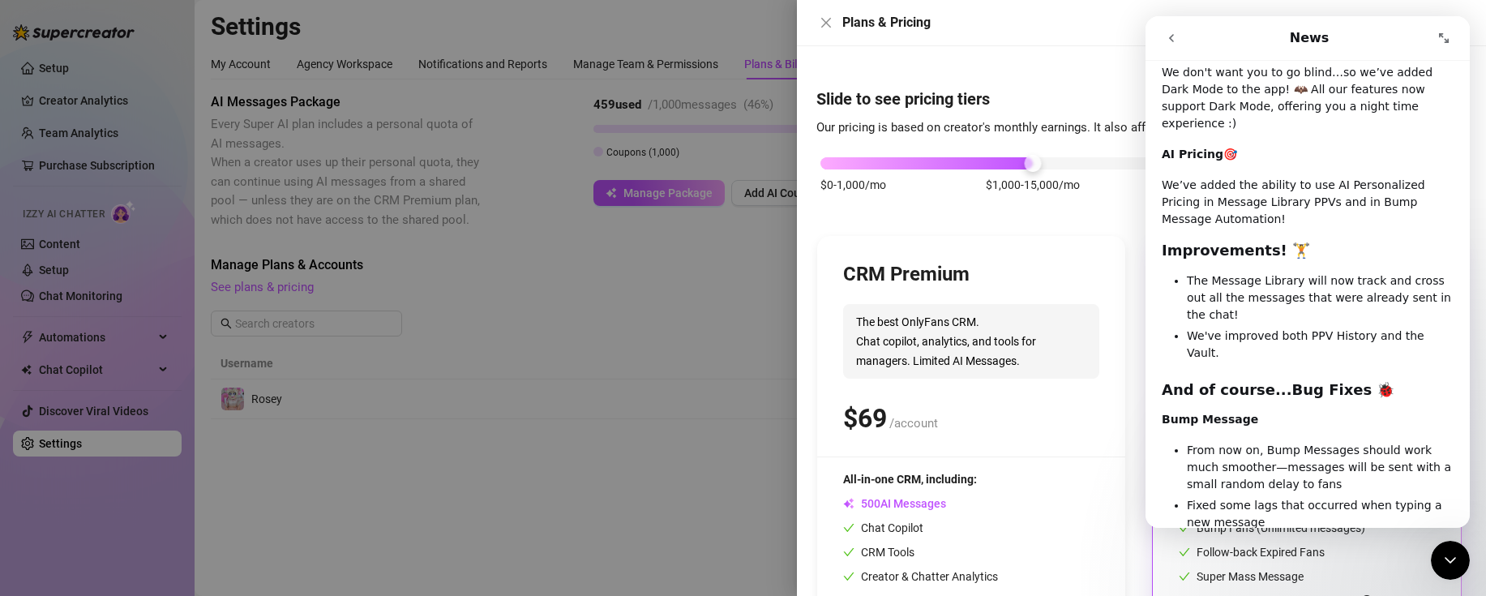
click at [572, 296] on div at bounding box center [743, 298] width 1486 height 596
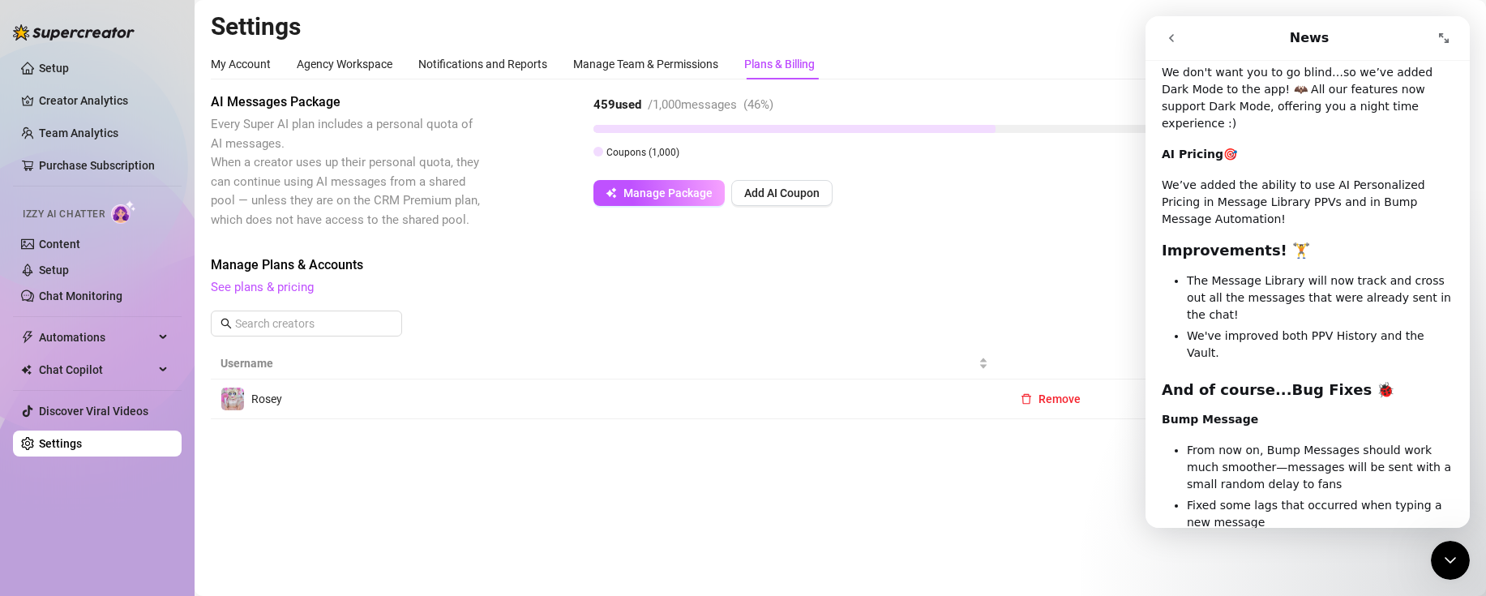
click at [1445, 41] on icon "Expand window" at bounding box center [1443, 38] width 13 height 13
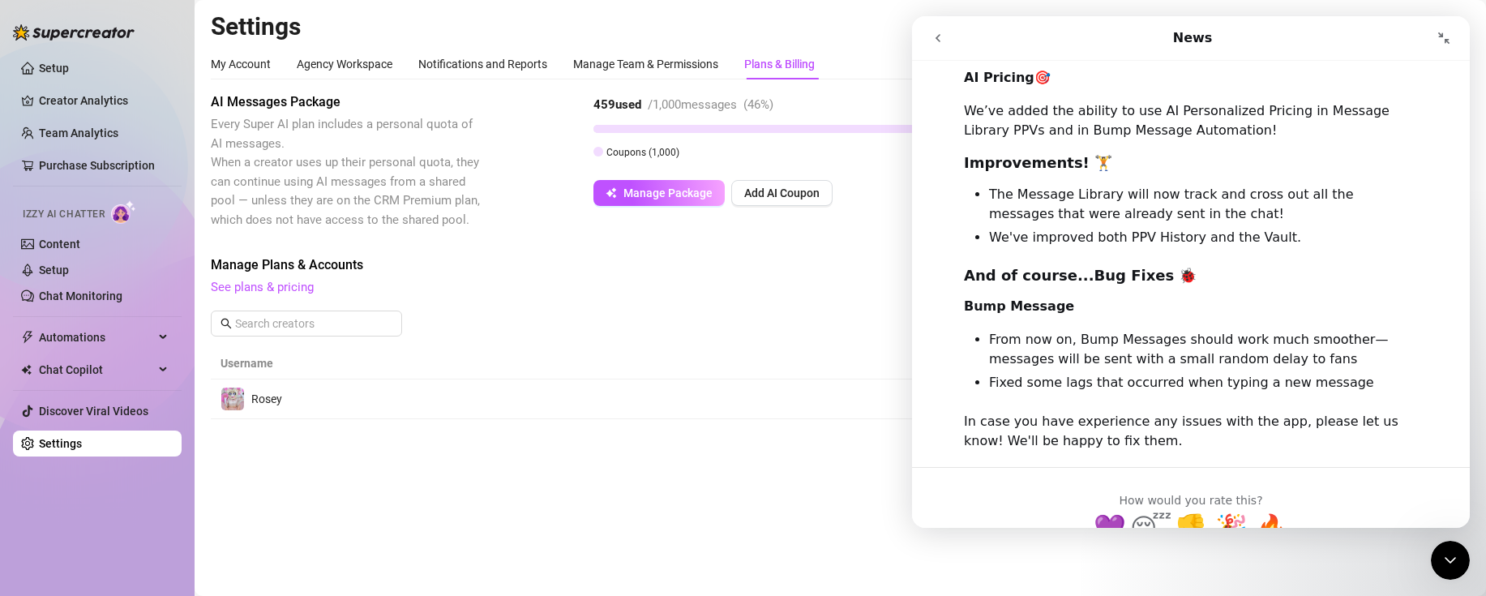
scroll to position [749, 0]
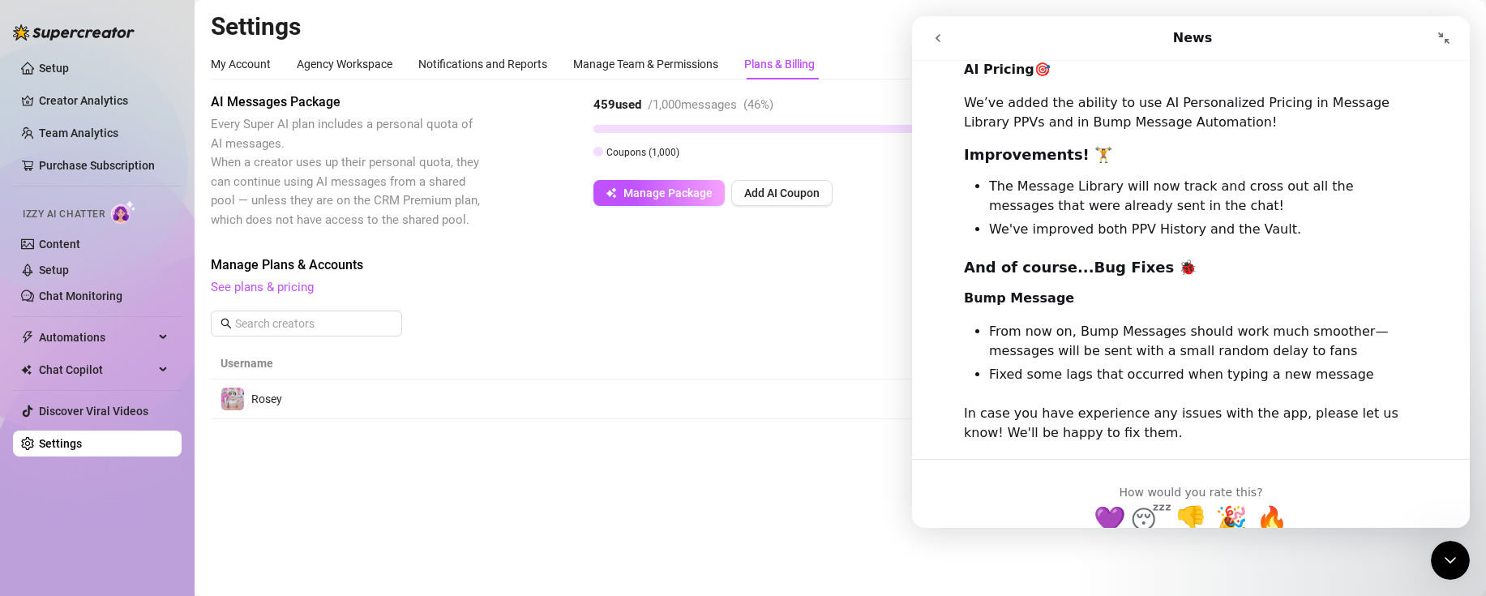
click at [929, 36] on button "go back" at bounding box center [937, 38] width 31 height 31
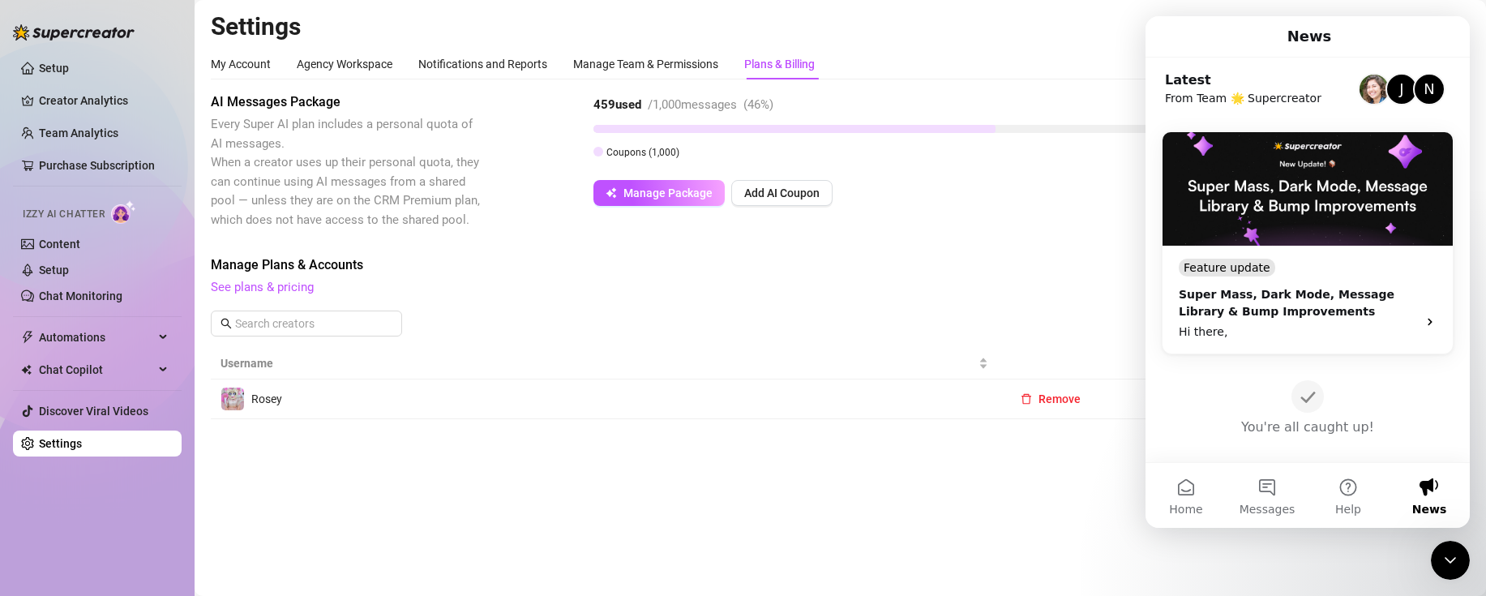
scroll to position [652, 0]
drag, startPoint x: 36, startPoint y: 26, endPoint x: 1466, endPoint y: 571, distance: 1530.3
click at [1472, 576] on main "Settings My Account Agency Workspace Notifications and Reports Manage Team & Pe…" at bounding box center [840, 298] width 1291 height 596
click at [1452, 559] on icon "Close Intercom Messenger" at bounding box center [1449, 559] width 19 height 19
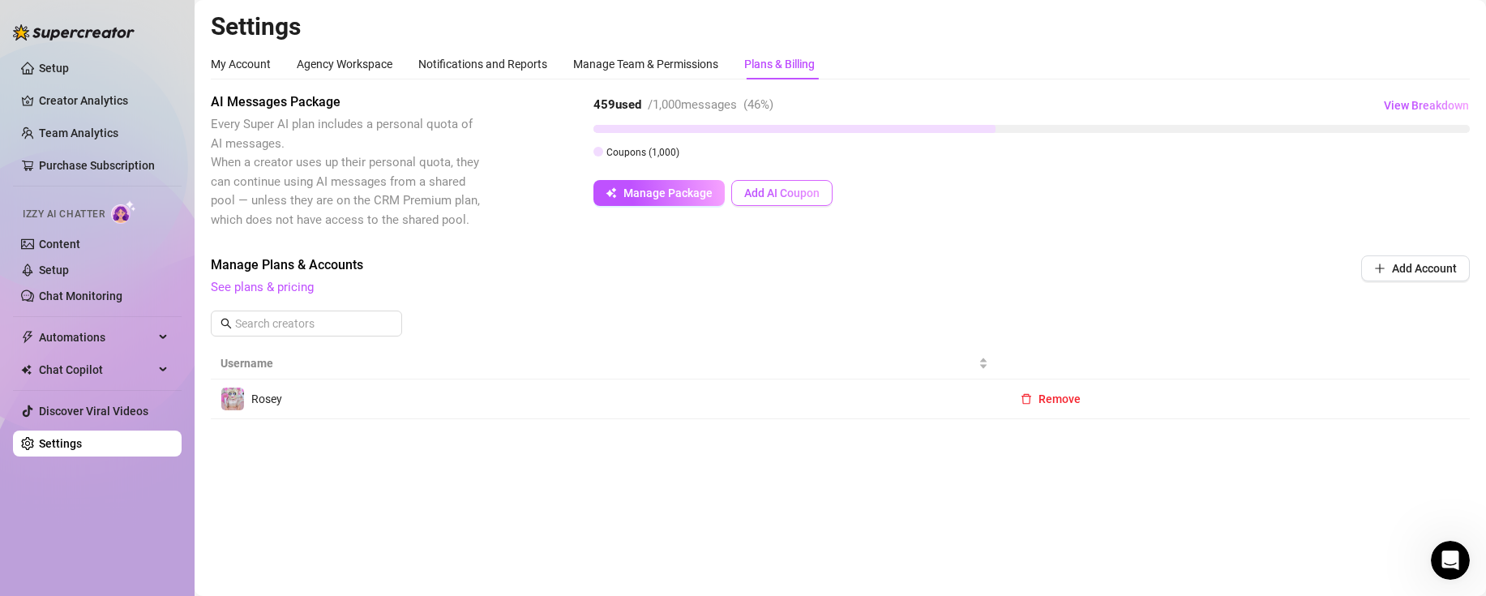
click at [795, 190] on span "Add AI Coupon" at bounding box center [781, 192] width 75 height 13
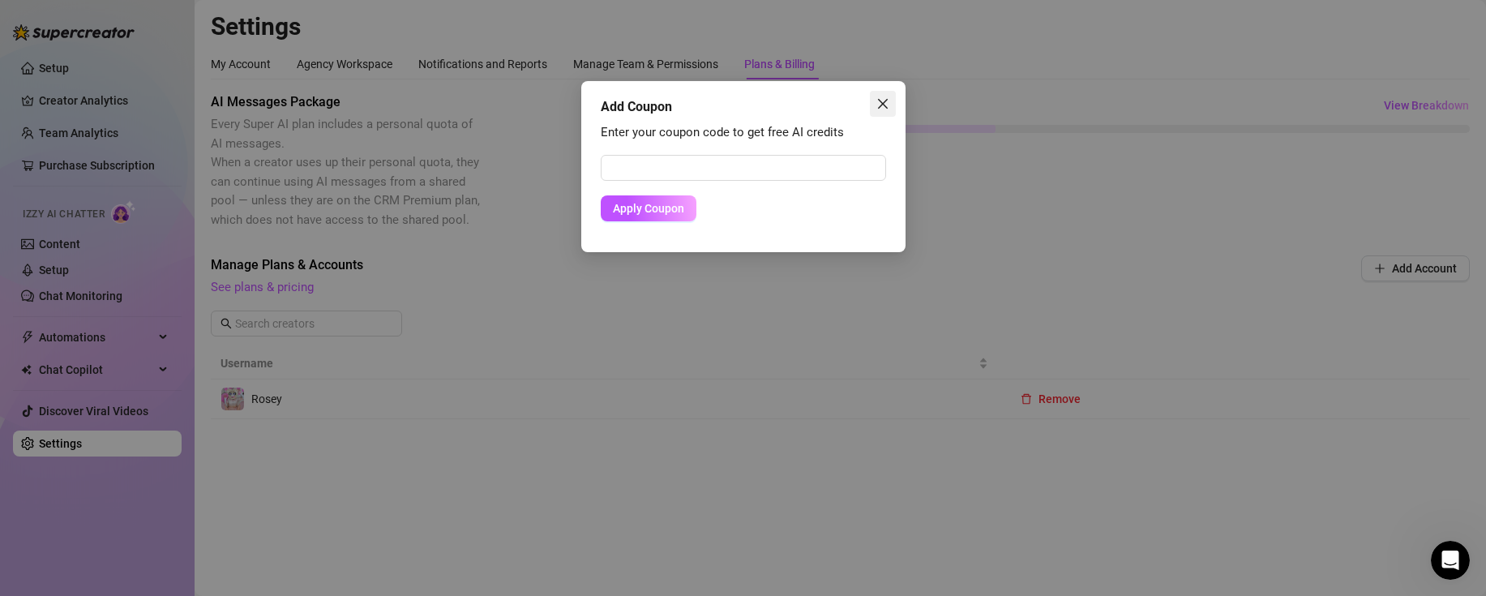
click at [885, 106] on icon "close" at bounding box center [882, 104] width 10 height 10
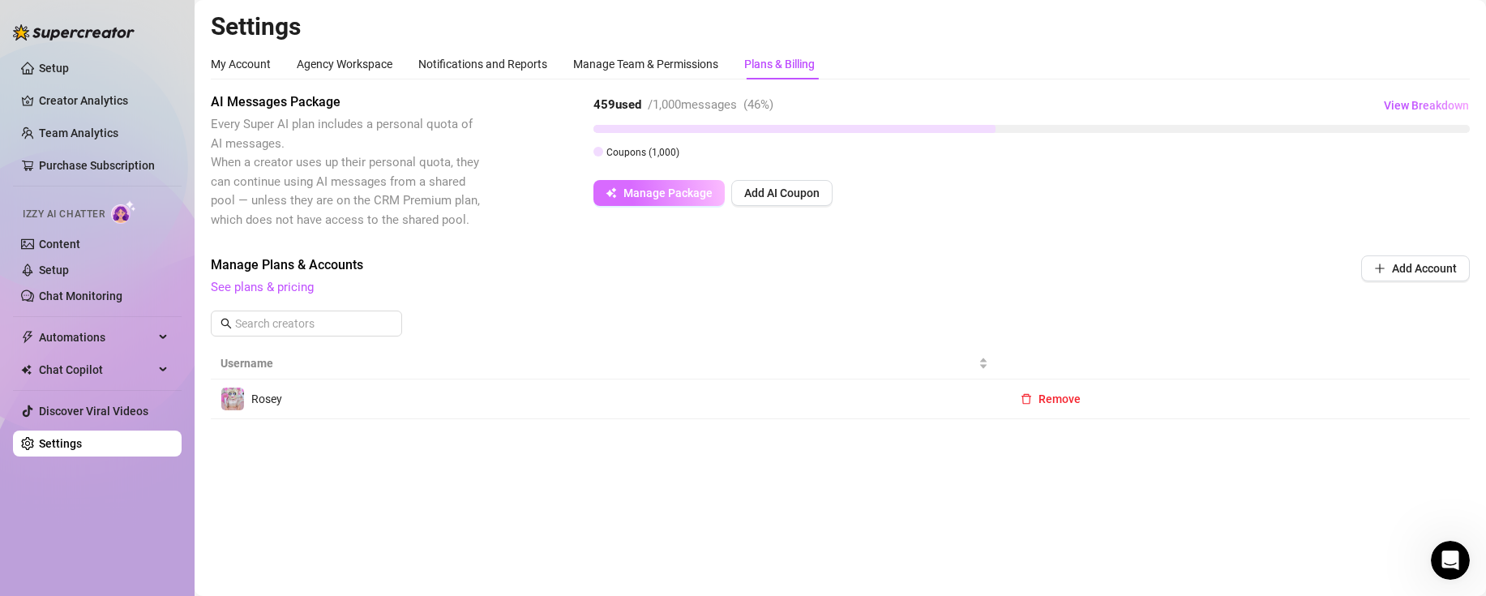
click at [694, 198] on span "Manage Package" at bounding box center [667, 192] width 89 height 13
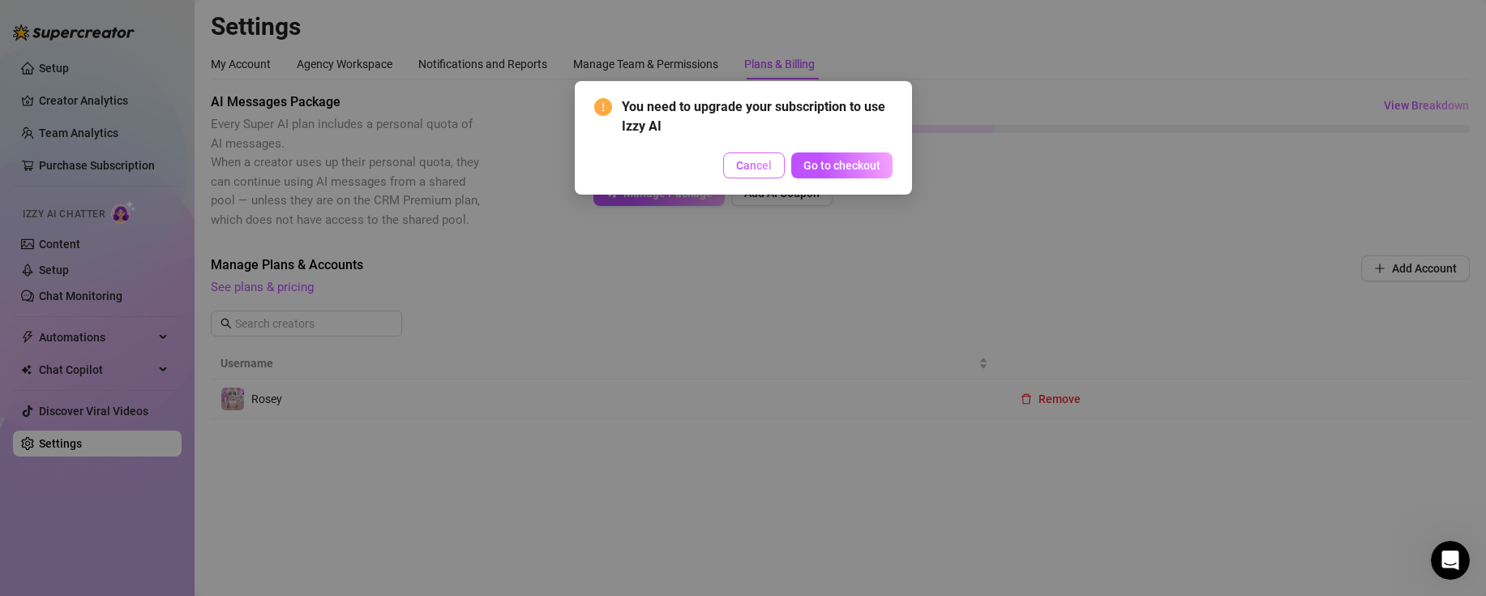
click at [758, 168] on span "Cancel" at bounding box center [754, 165] width 36 height 13
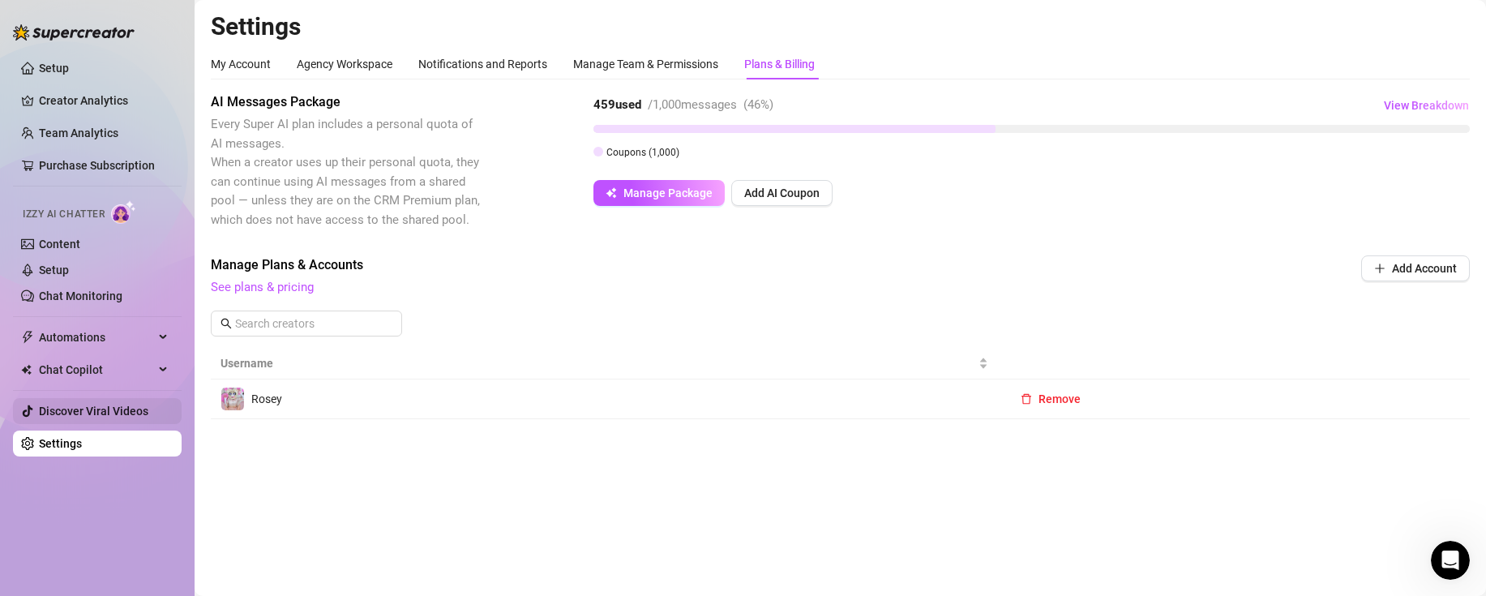
click at [80, 413] on link "Discover Viral Videos" at bounding box center [93, 410] width 109 height 13
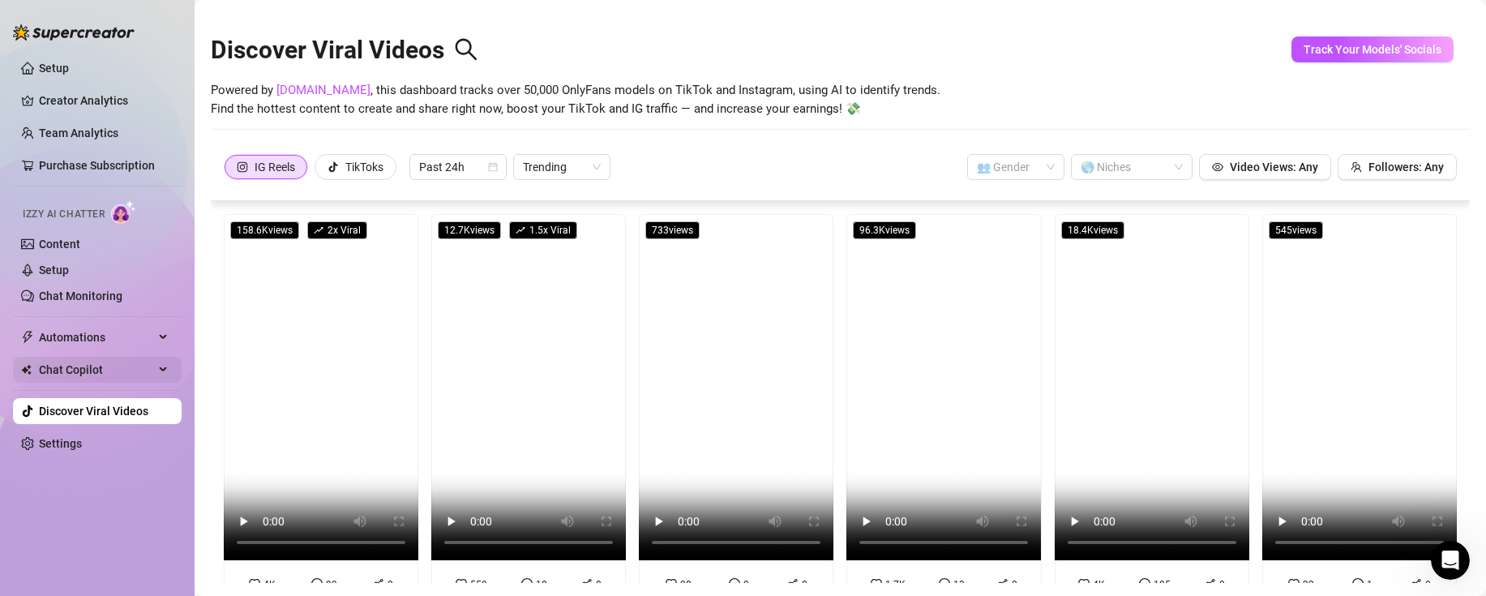
click at [83, 366] on span "Chat Copilot" at bounding box center [96, 370] width 115 height 26
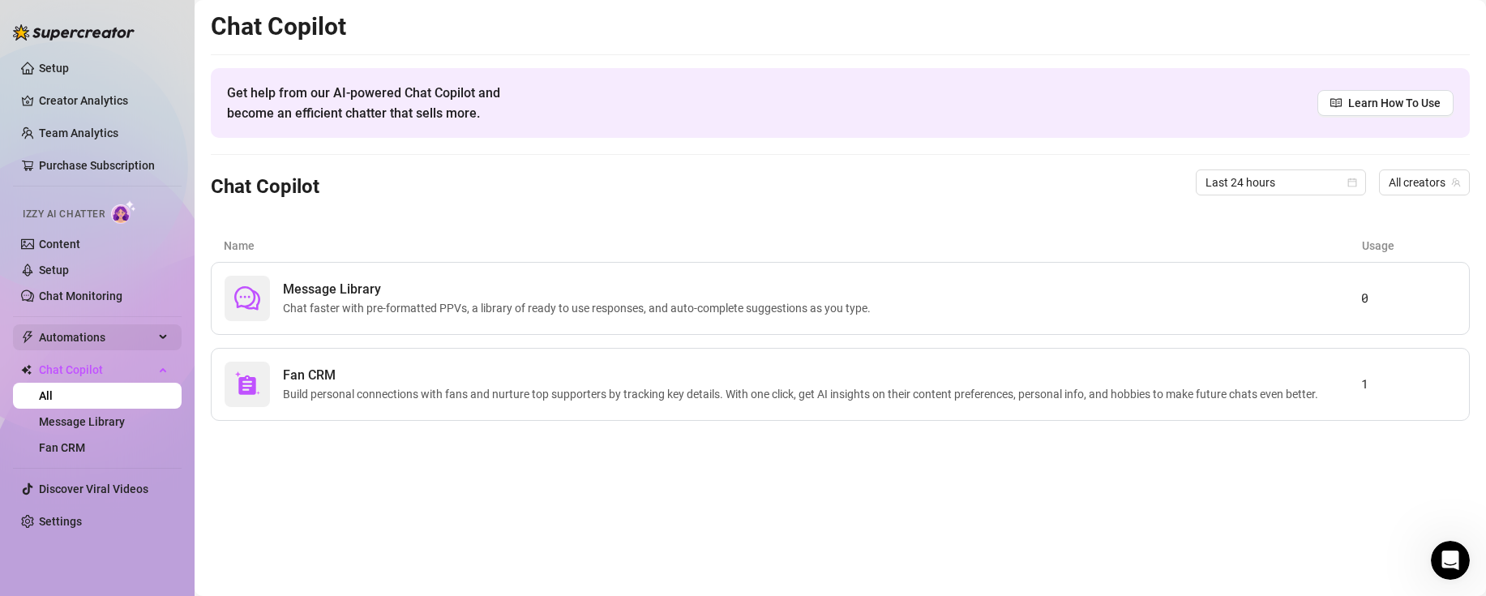
click at [88, 336] on span "Automations" at bounding box center [96, 337] width 115 height 26
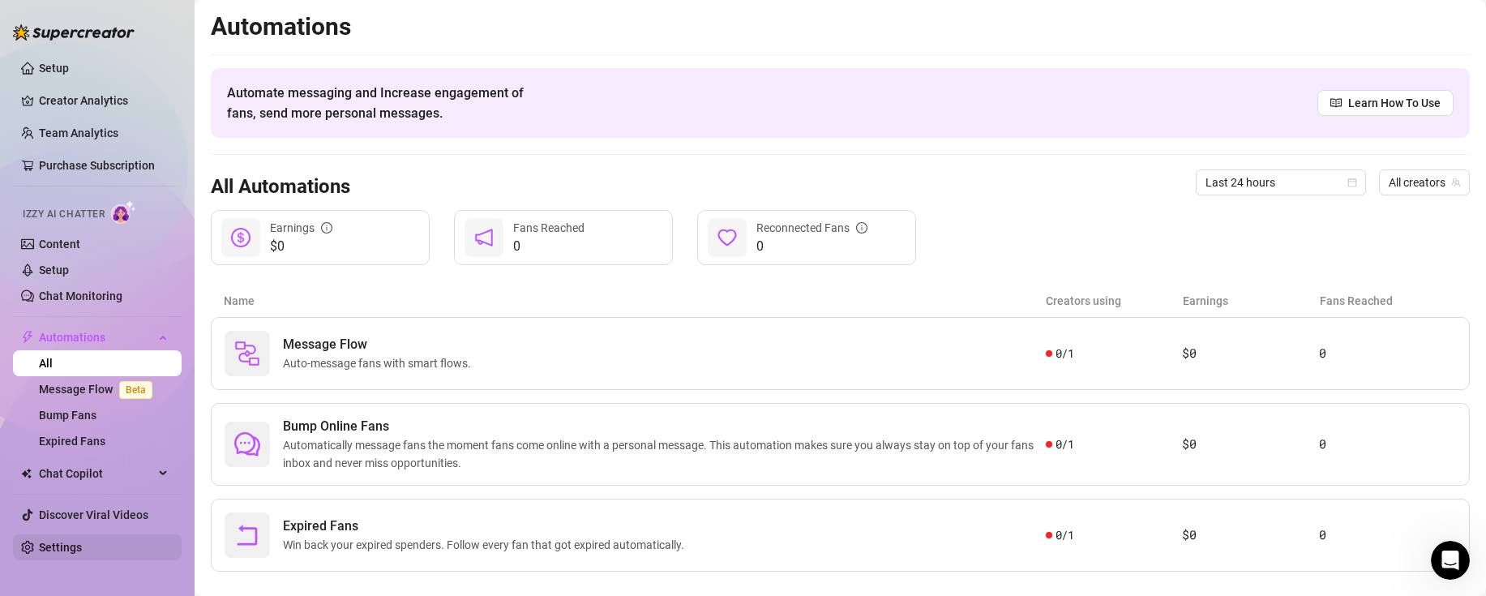
click at [82, 543] on link "Settings" at bounding box center [60, 547] width 43 height 13
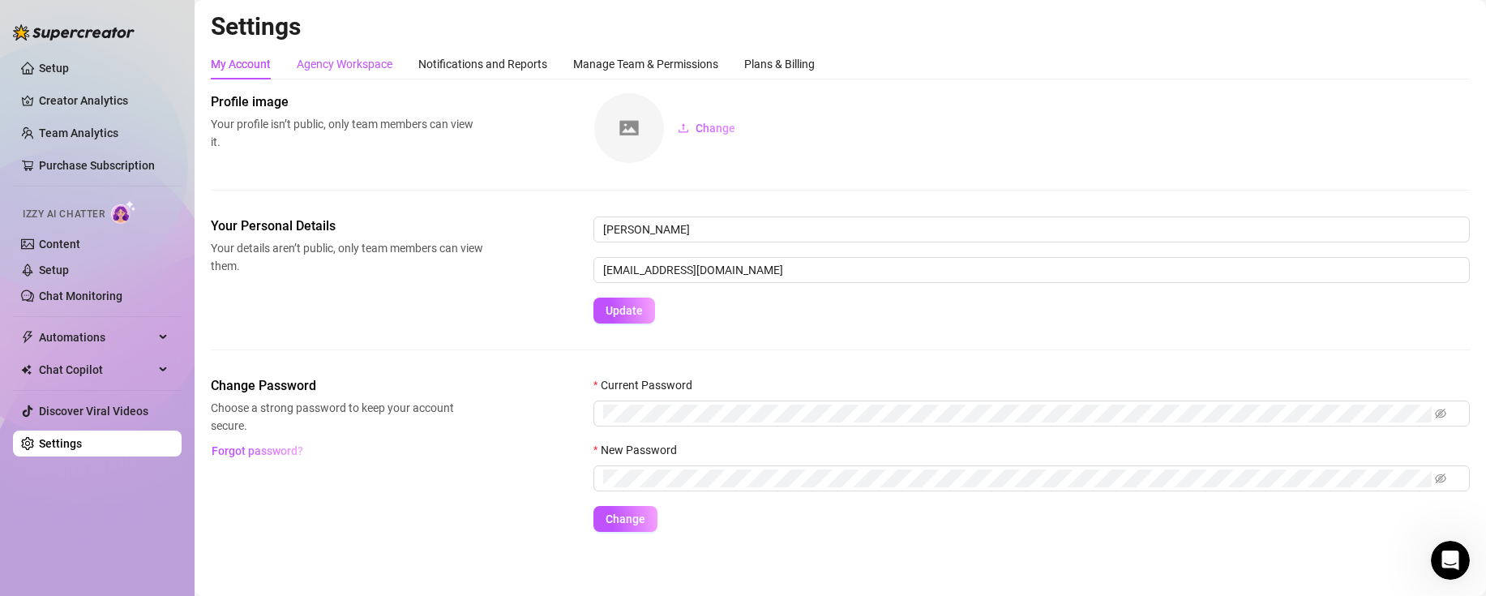
click at [319, 61] on div "Agency Workspace" at bounding box center [345, 64] width 96 height 18
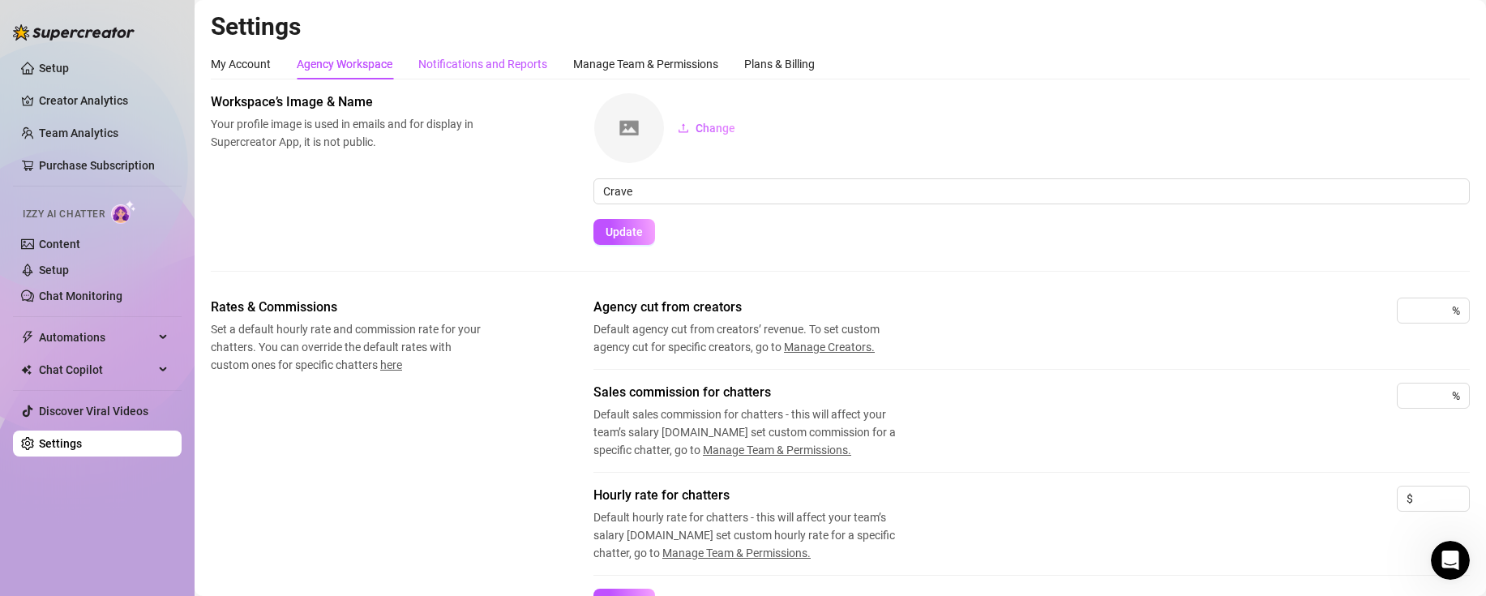
click at [463, 72] on div "Notifications and Reports" at bounding box center [482, 64] width 129 height 18
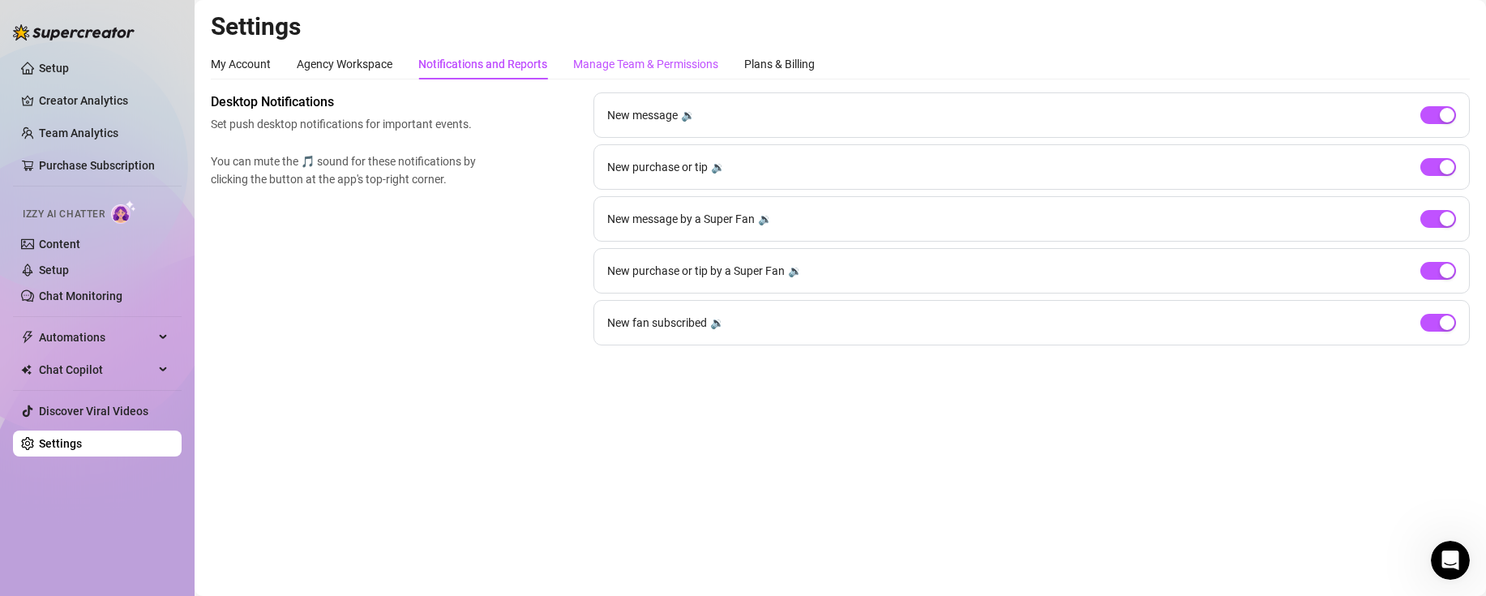
click at [648, 71] on div "Manage Team & Permissions" at bounding box center [645, 64] width 145 height 18
click at [666, 62] on div "Manage Team & Permissions" at bounding box center [645, 64] width 145 height 18
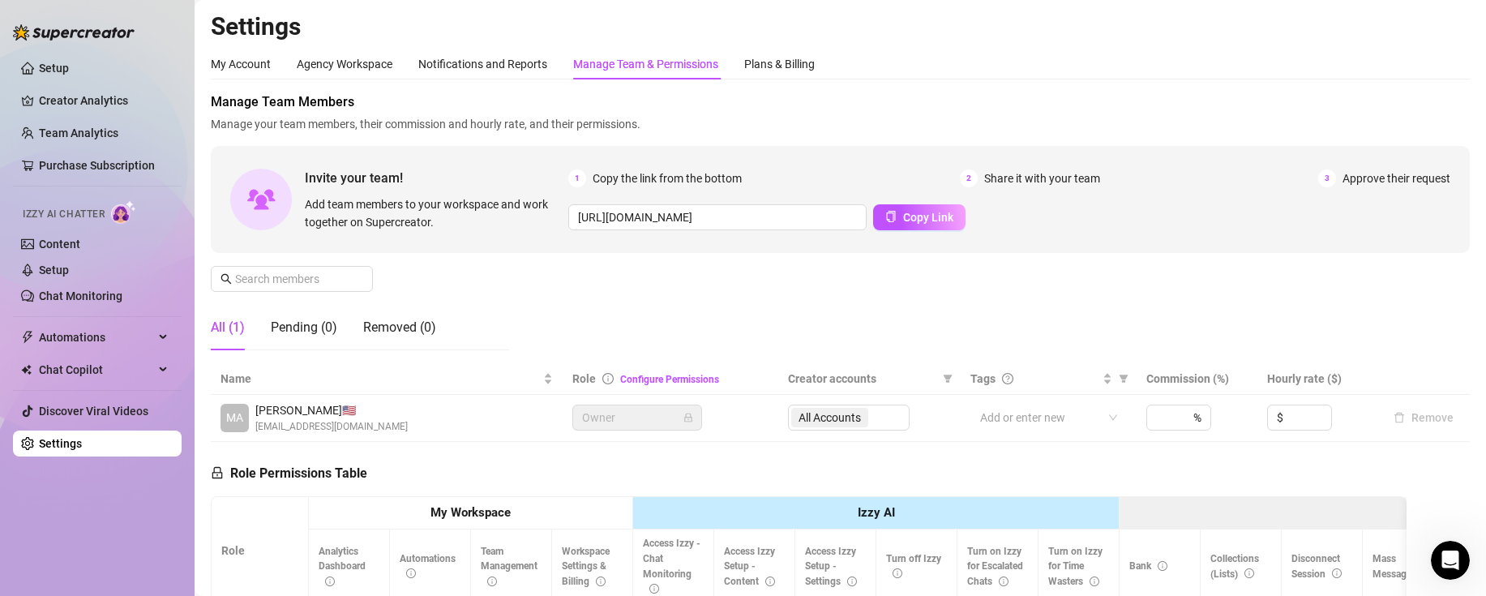
click at [490, 47] on div "Settings My Account Agency Workspace Notifications and Reports Manage Team & Pe…" at bounding box center [840, 466] width 1259 height 910
click at [498, 72] on div "Notifications and Reports" at bounding box center [482, 64] width 129 height 18
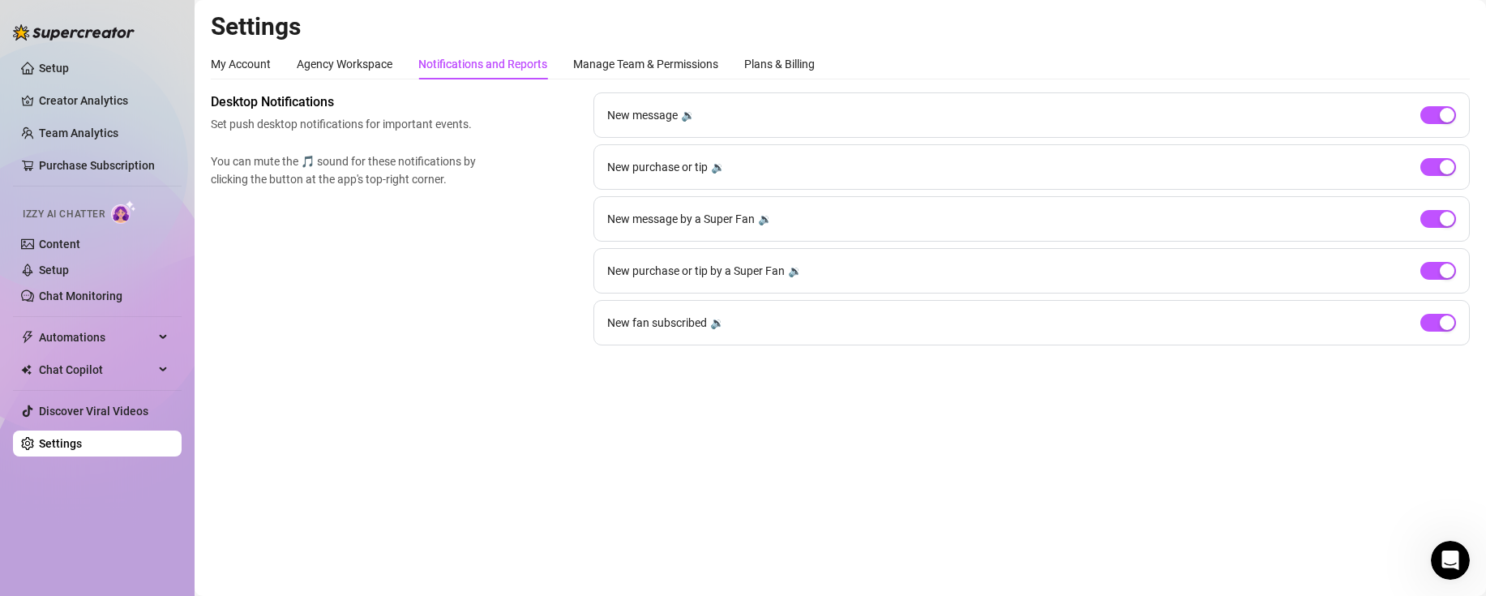
click at [241, 83] on div "My Account Agency Workspace Notifications and Reports Manage Team & Permissions…" at bounding box center [840, 197] width 1259 height 297
click at [241, 70] on div "My Account" at bounding box center [241, 64] width 60 height 18
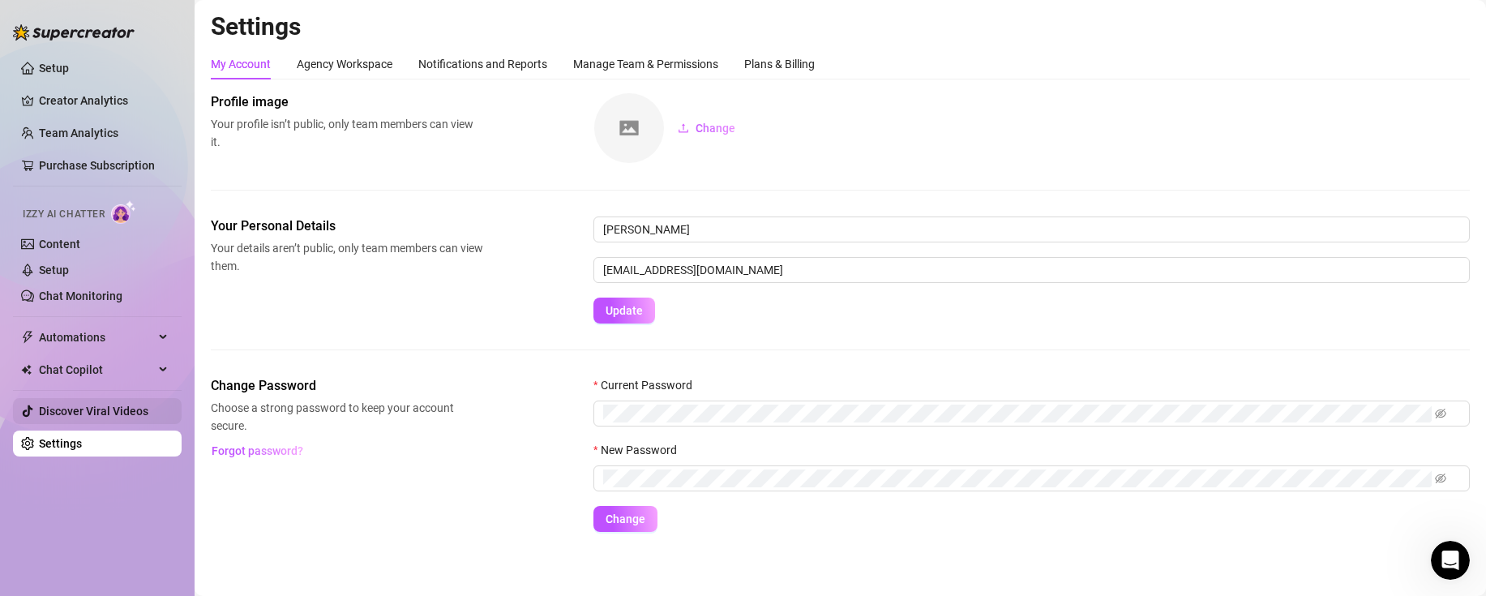
click at [92, 408] on link "Discover Viral Videos" at bounding box center [93, 410] width 109 height 13
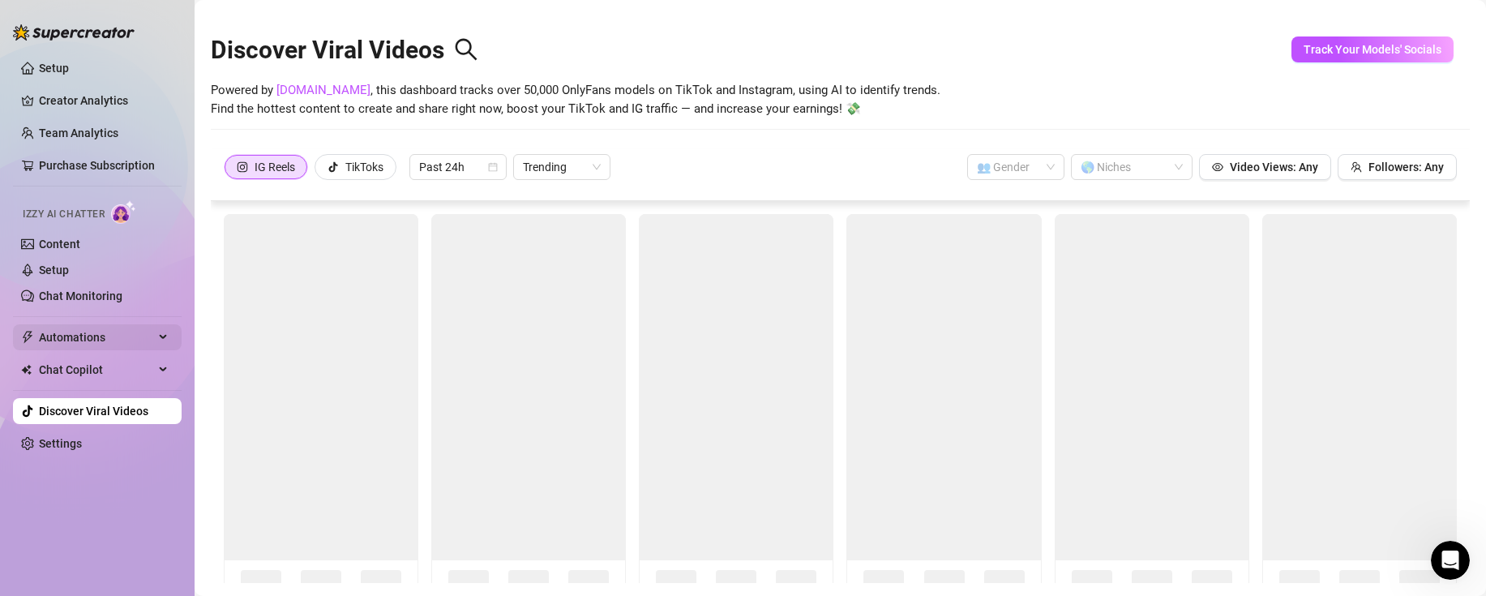
click at [96, 335] on span "Automations" at bounding box center [96, 337] width 115 height 26
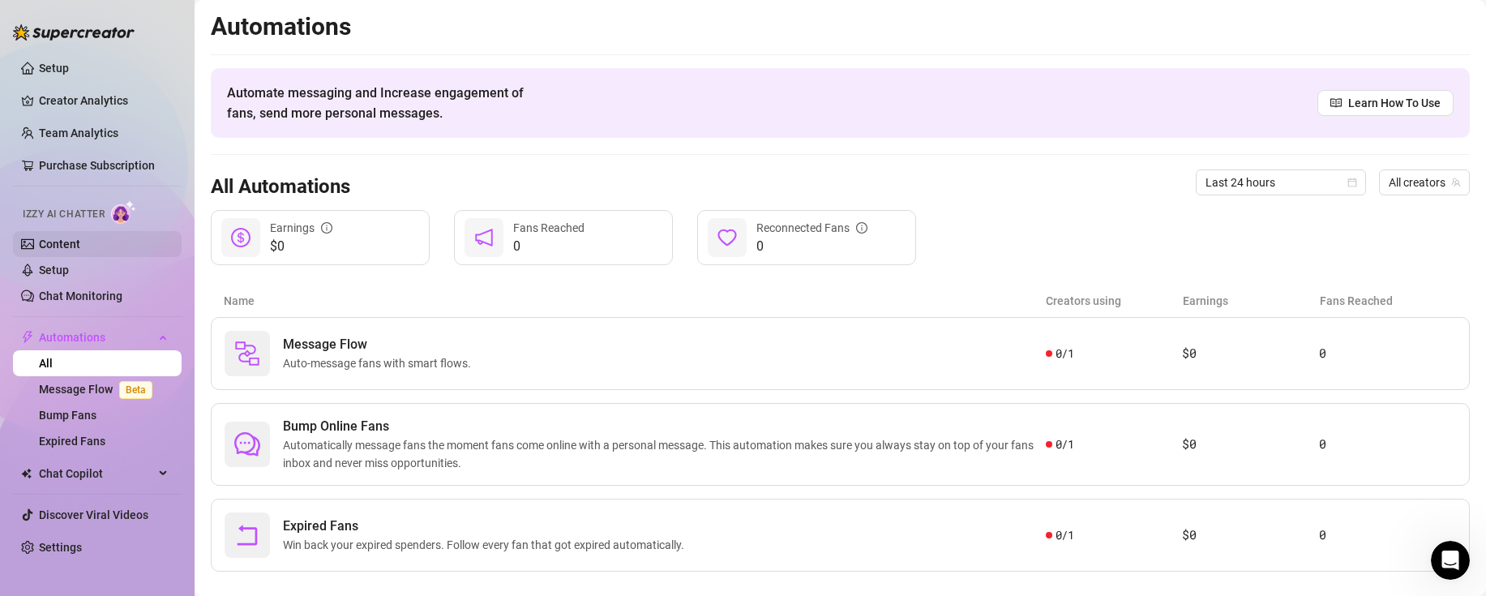
click at [80, 246] on link "Content" at bounding box center [59, 243] width 41 height 13
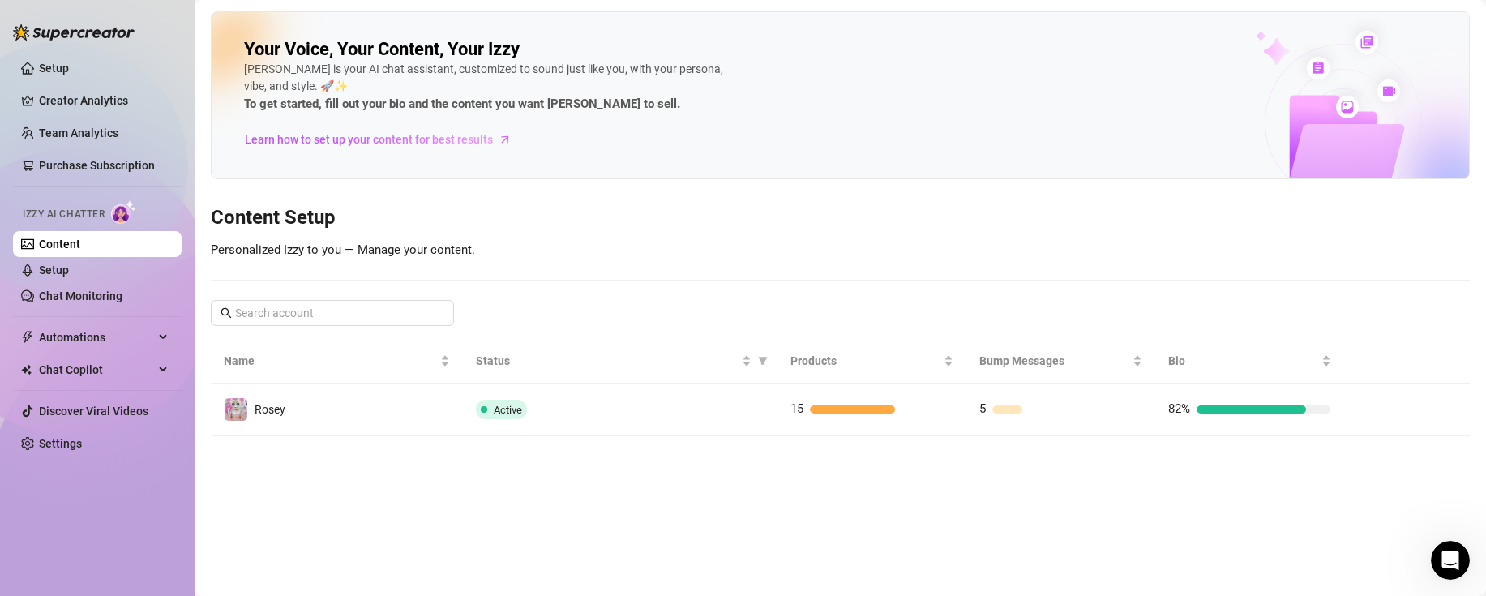
click at [841, 403] on div "15" at bounding box center [871, 409] width 162 height 19
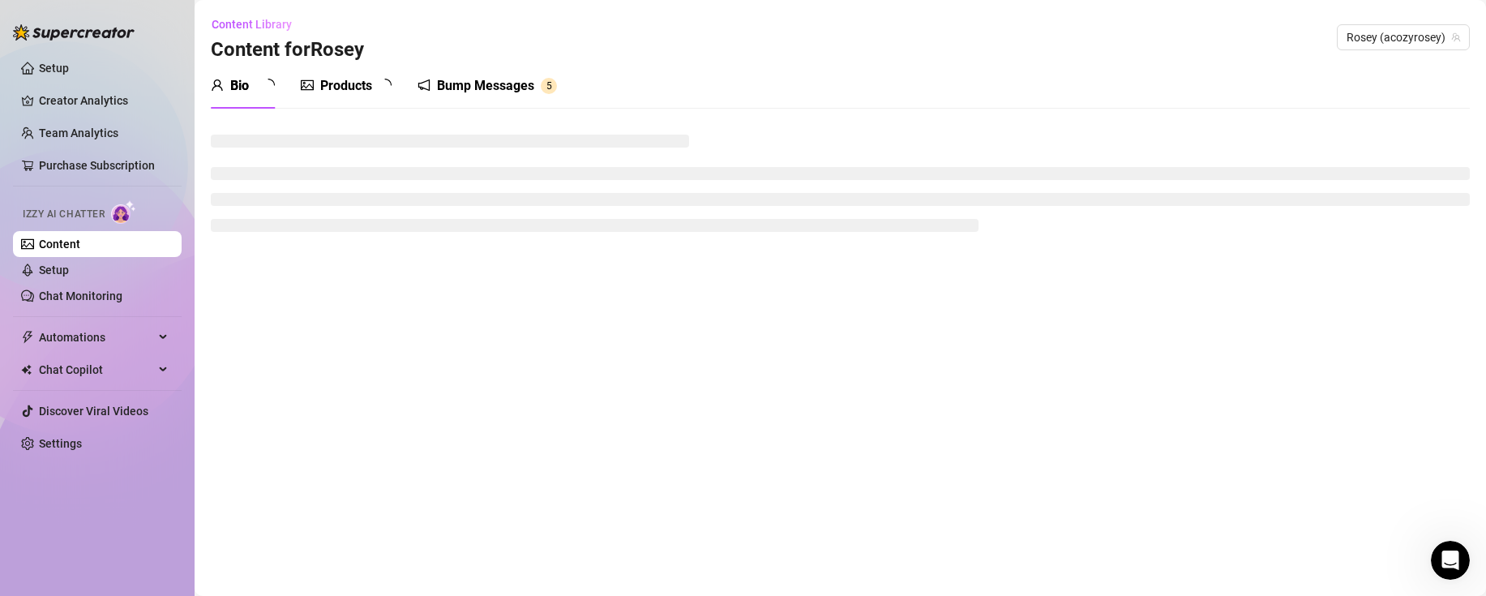
click at [314, 93] on div at bounding box center [307, 85] width 13 height 19
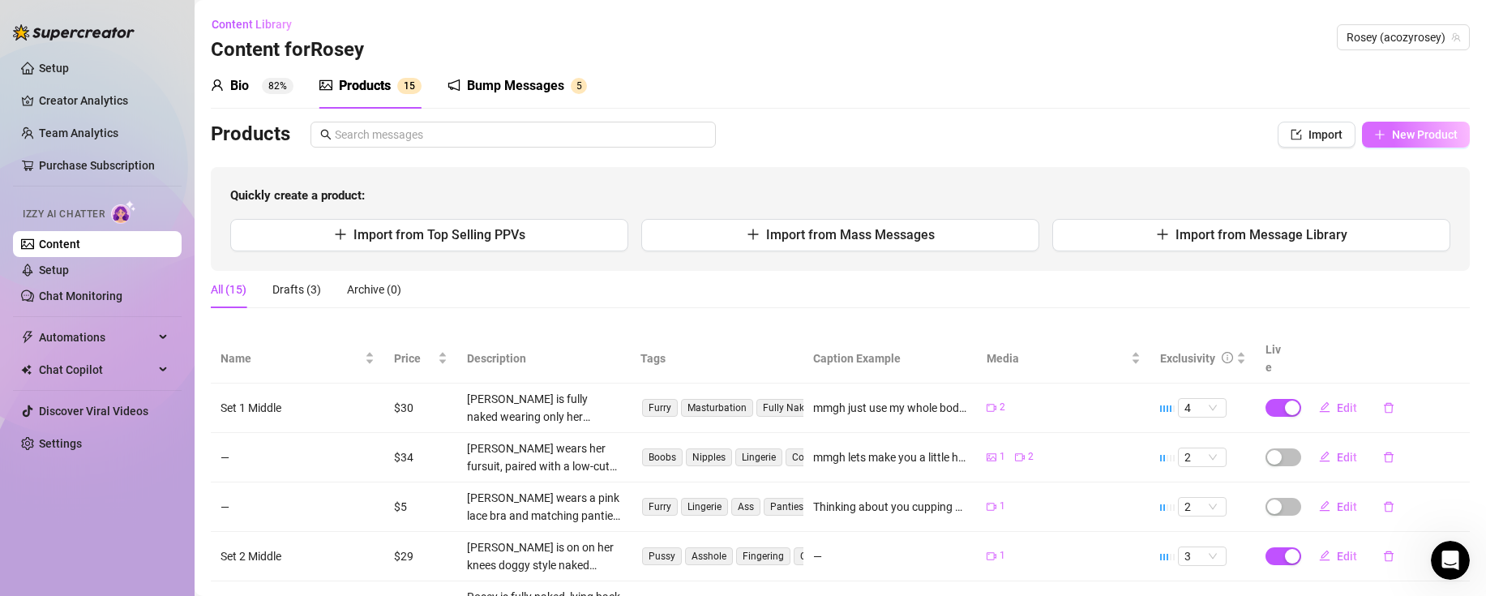
click at [1395, 135] on span "New Product" at bounding box center [1425, 134] width 66 height 13
type textarea "Type your message here..."
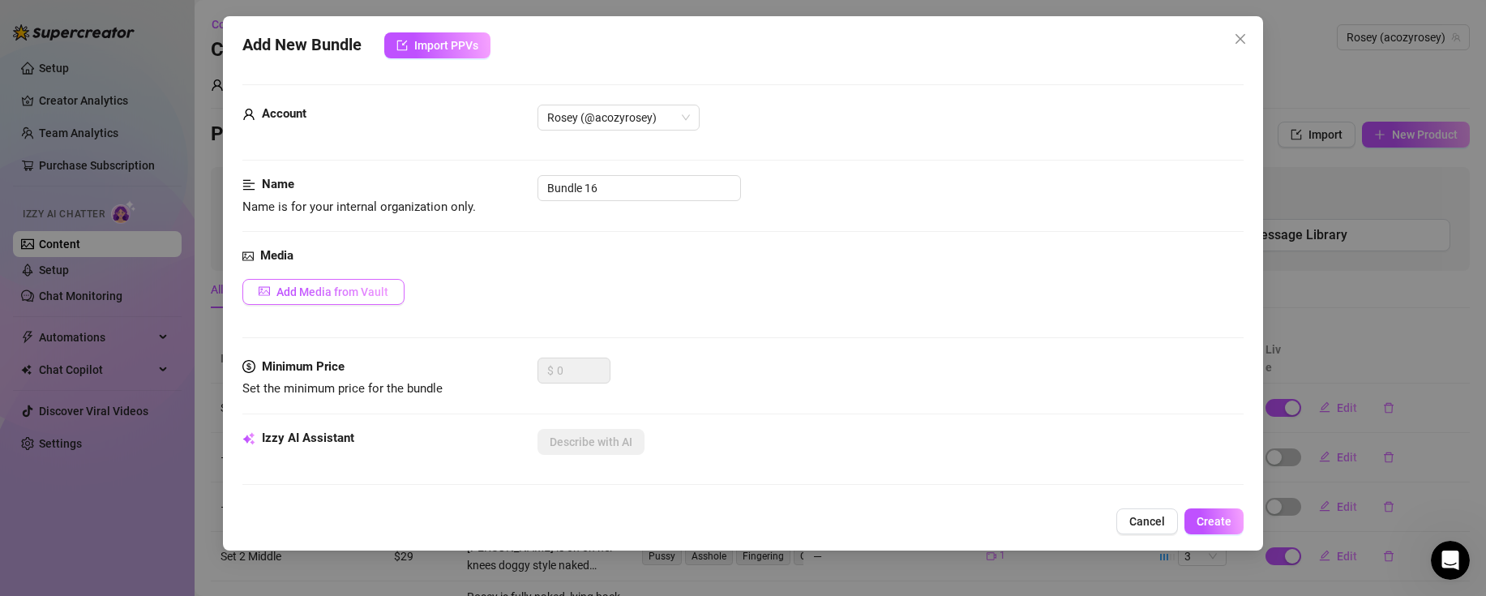
click at [305, 282] on button "Add Media from Vault" at bounding box center [323, 292] width 162 height 26
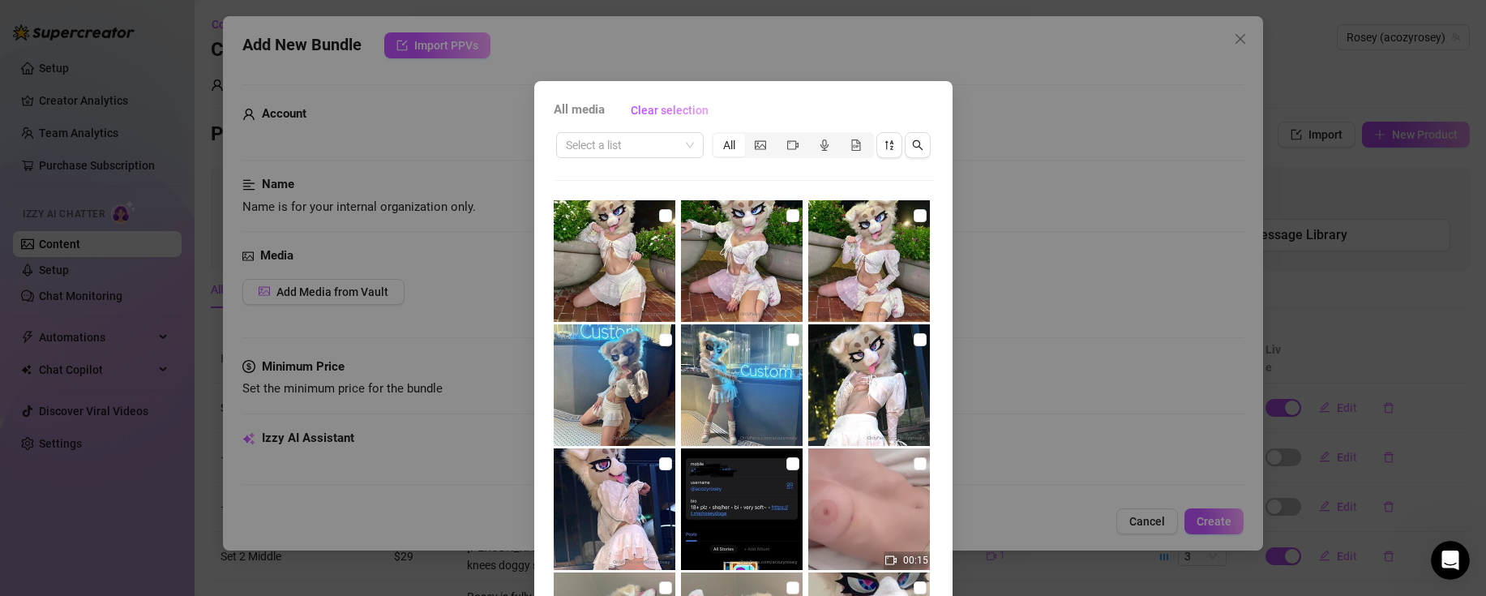
click at [1241, 484] on div "All media Clear selection Select a list All 00:15 01:00 00:10 00:15 00:24 00:28…" at bounding box center [743, 298] width 1486 height 596
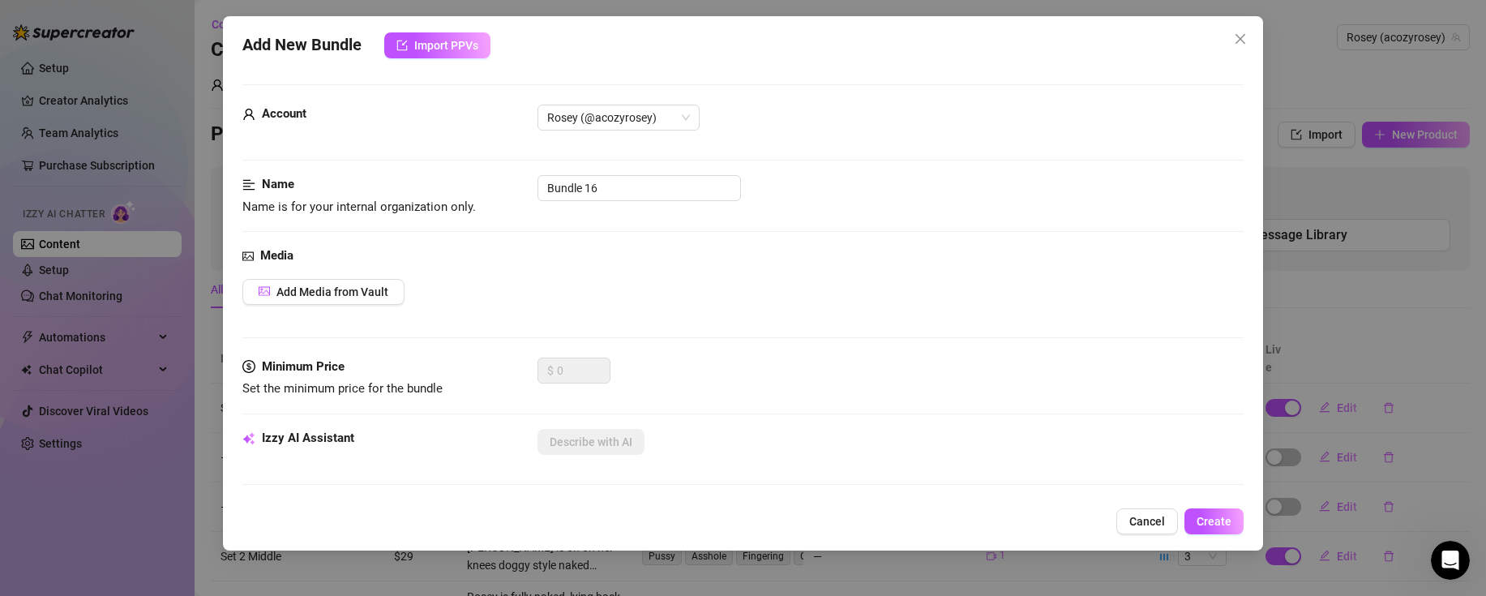
click at [1145, 524] on span "Cancel" at bounding box center [1147, 521] width 36 height 13
